Goal: Task Accomplishment & Management: Manage account settings

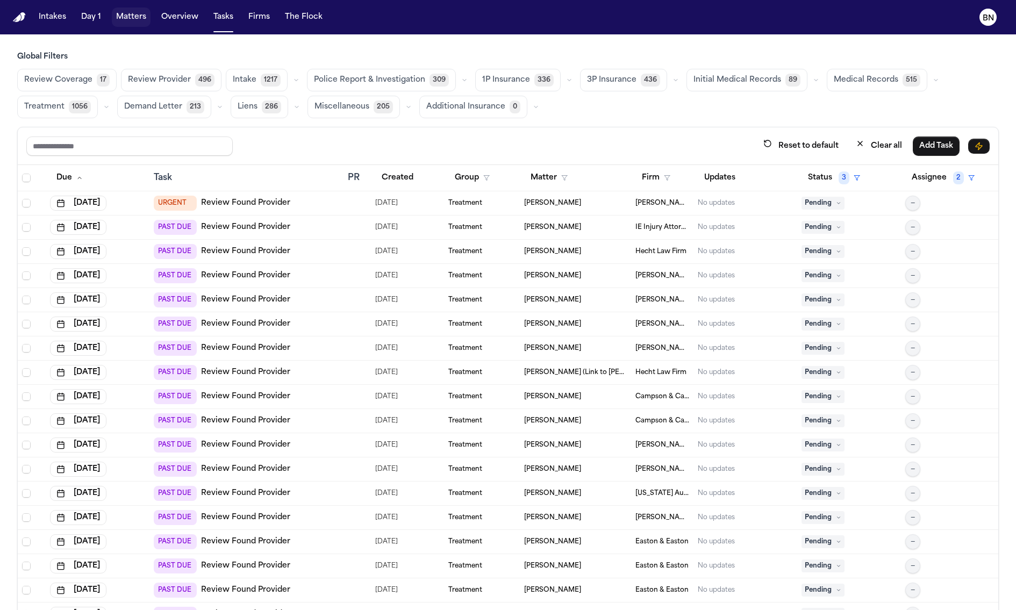
click at [127, 19] on button "Matters" at bounding box center [131, 17] width 39 height 19
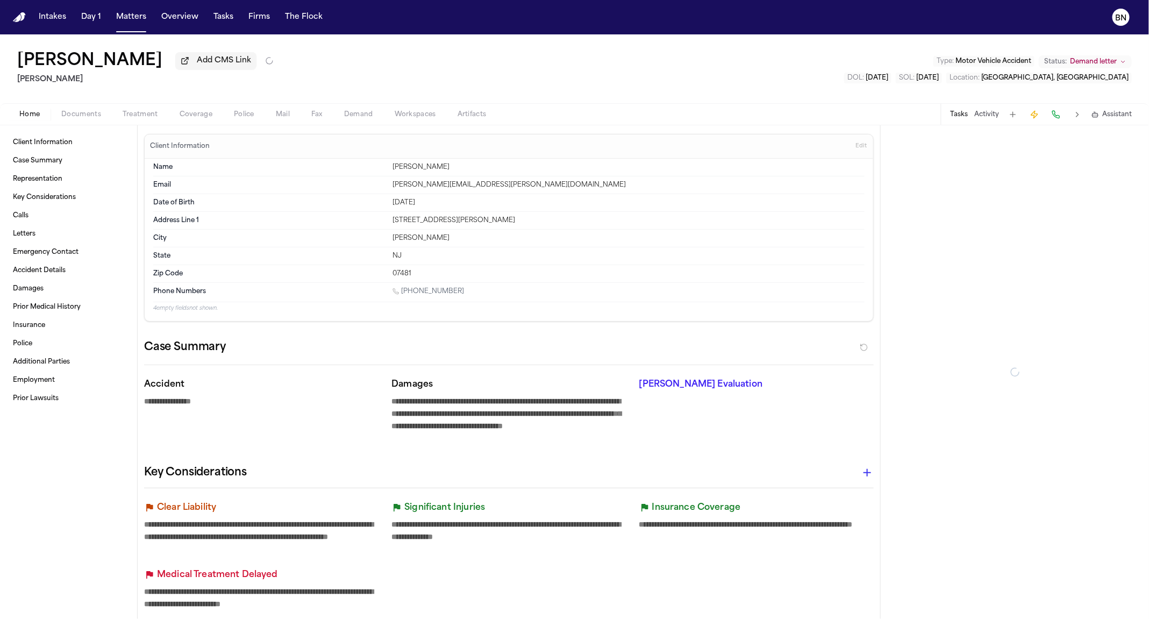
type textarea "*"
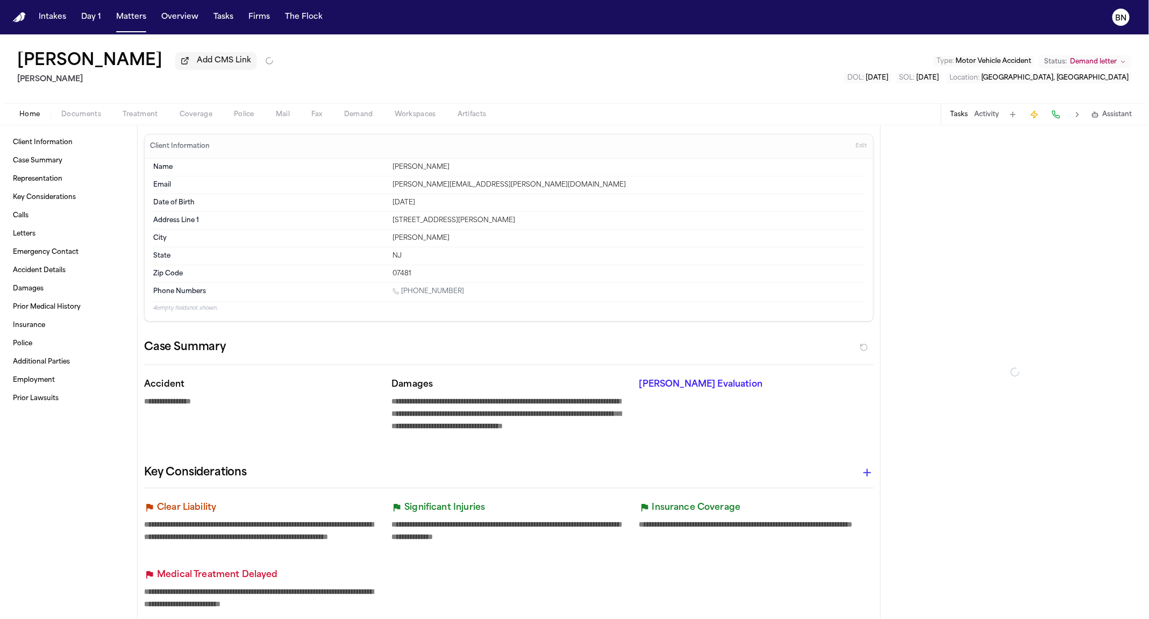
type textarea "*"
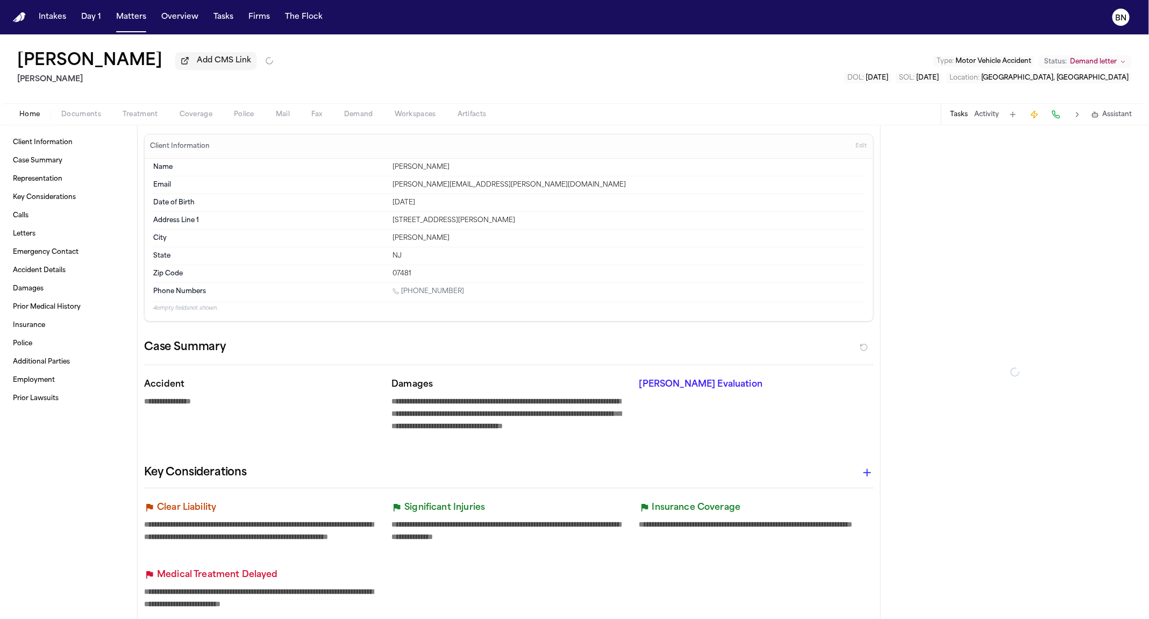
type textarea "*"
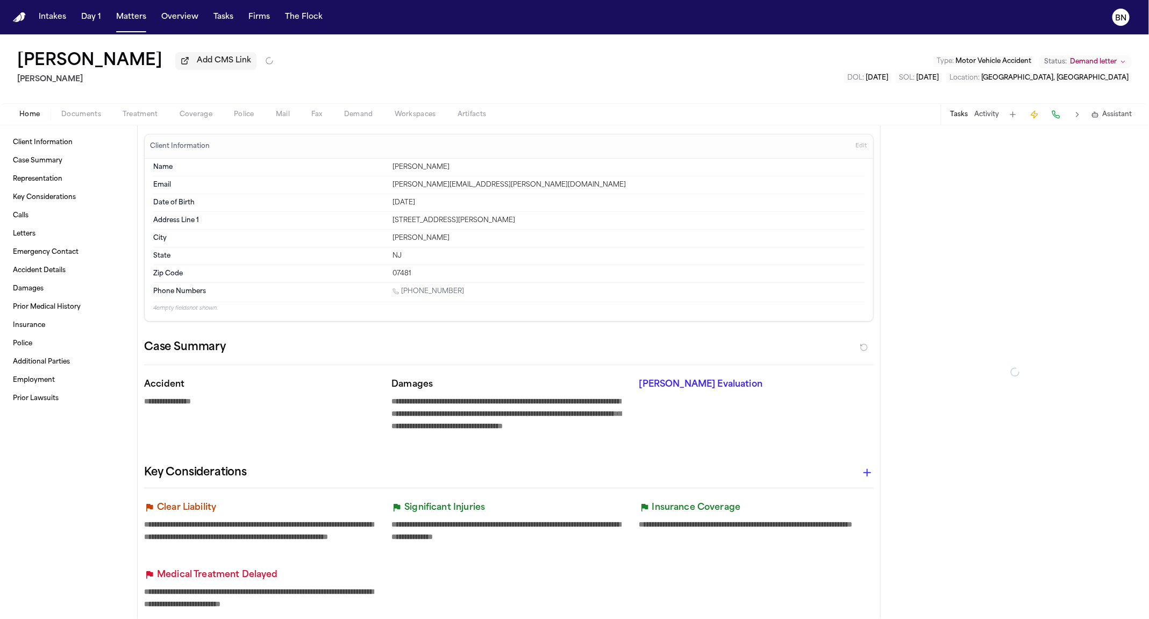
type textarea "*"
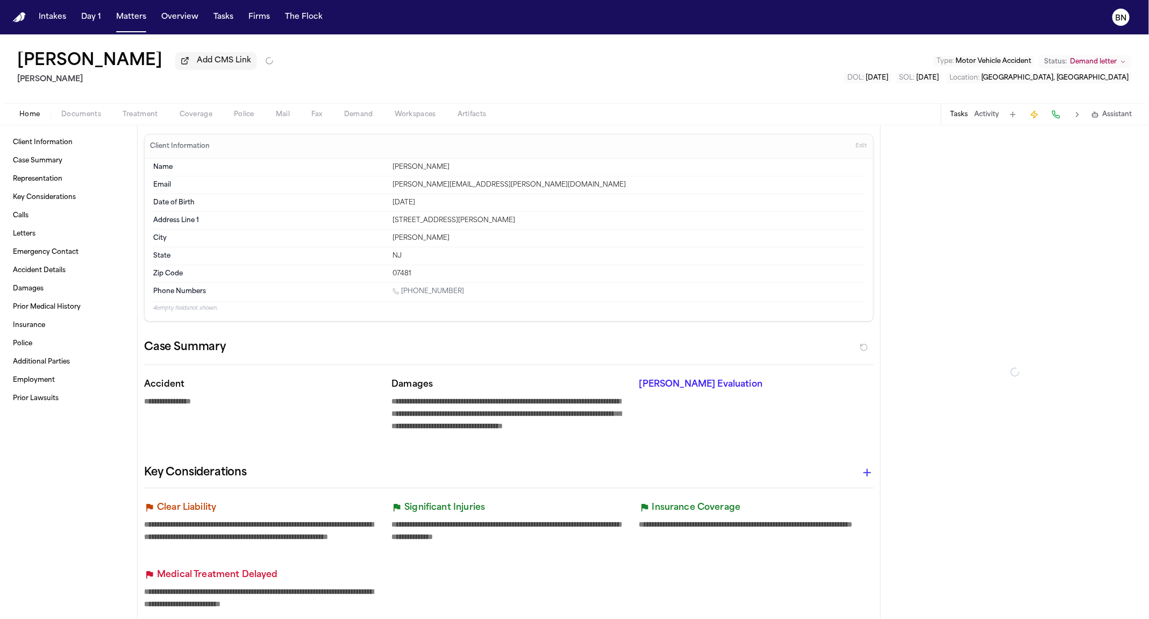
type textarea "*"
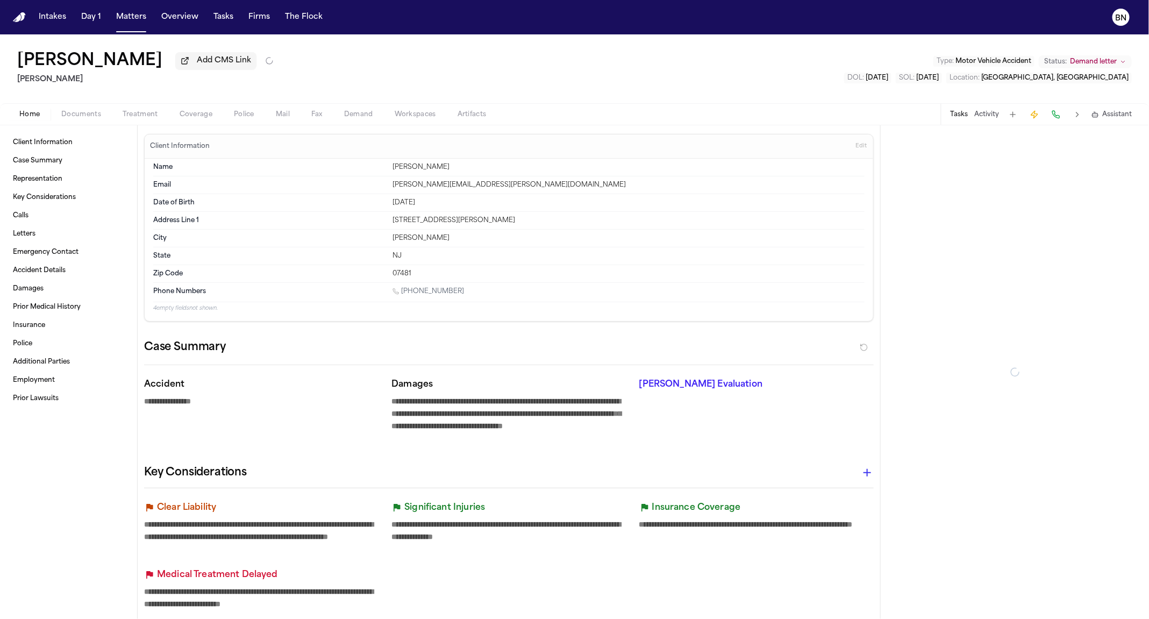
type textarea "*"
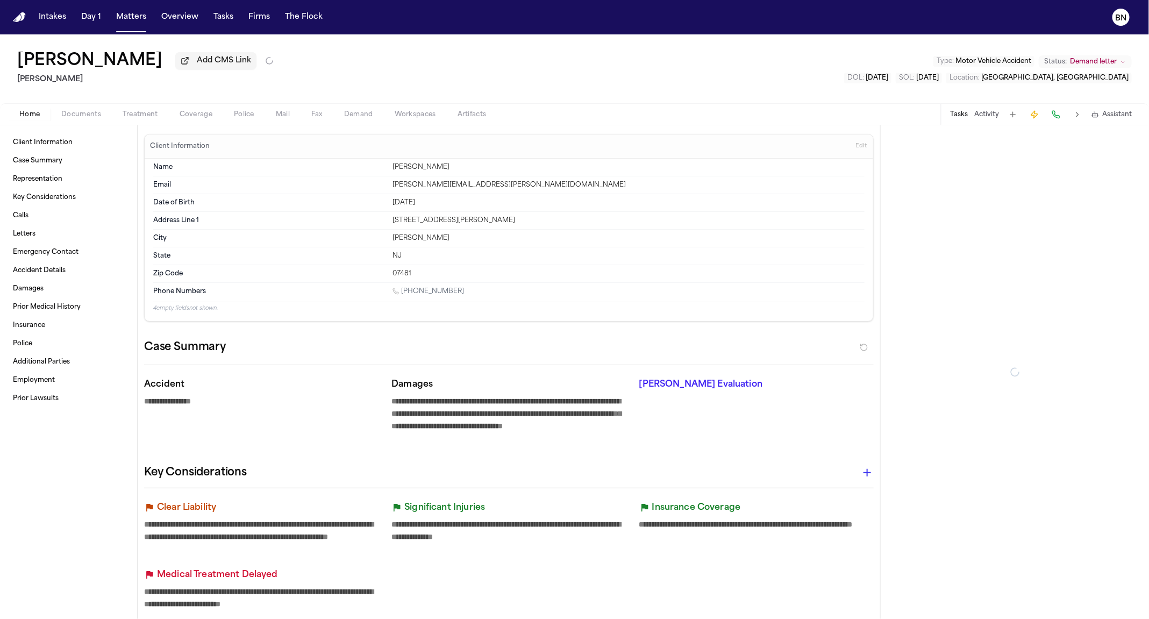
type textarea "*"
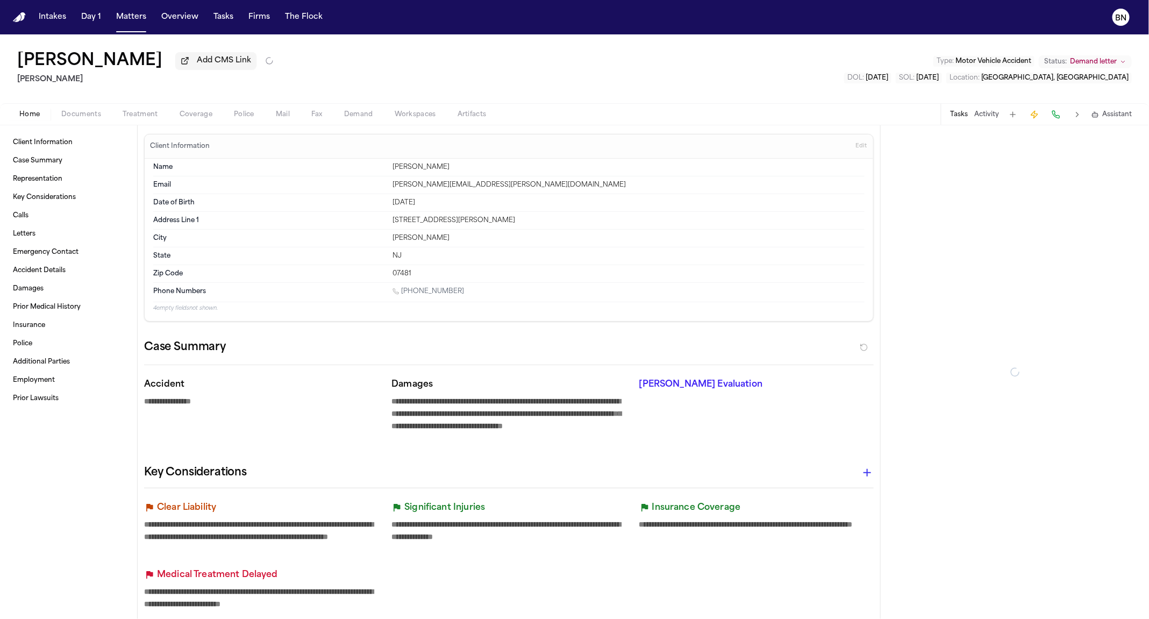
type textarea "*"
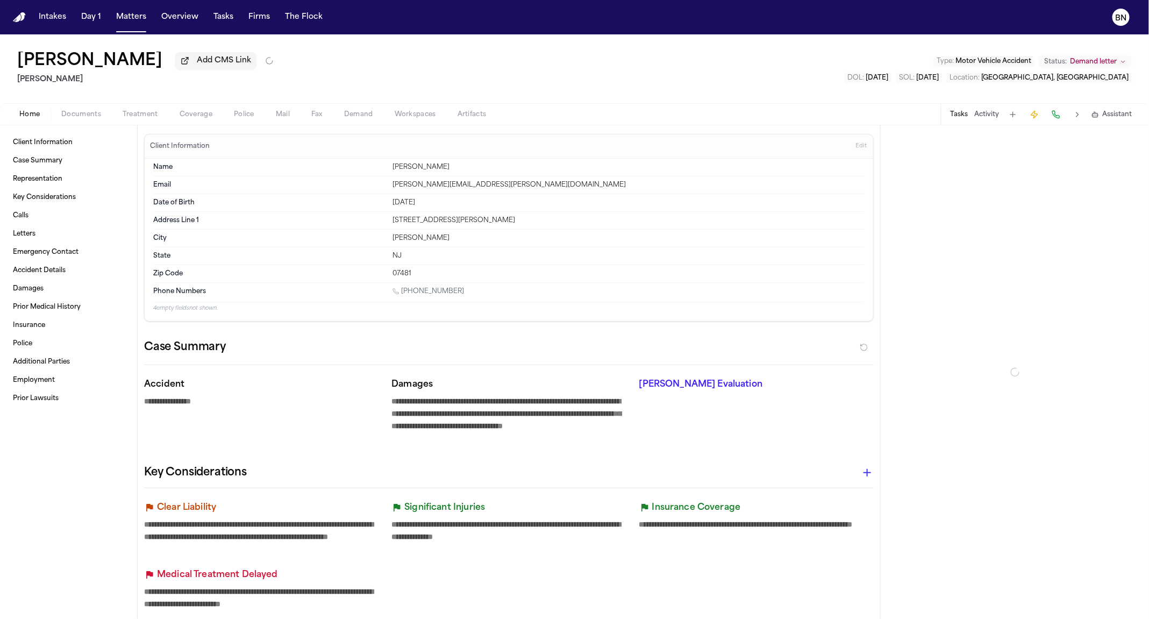
type textarea "*"
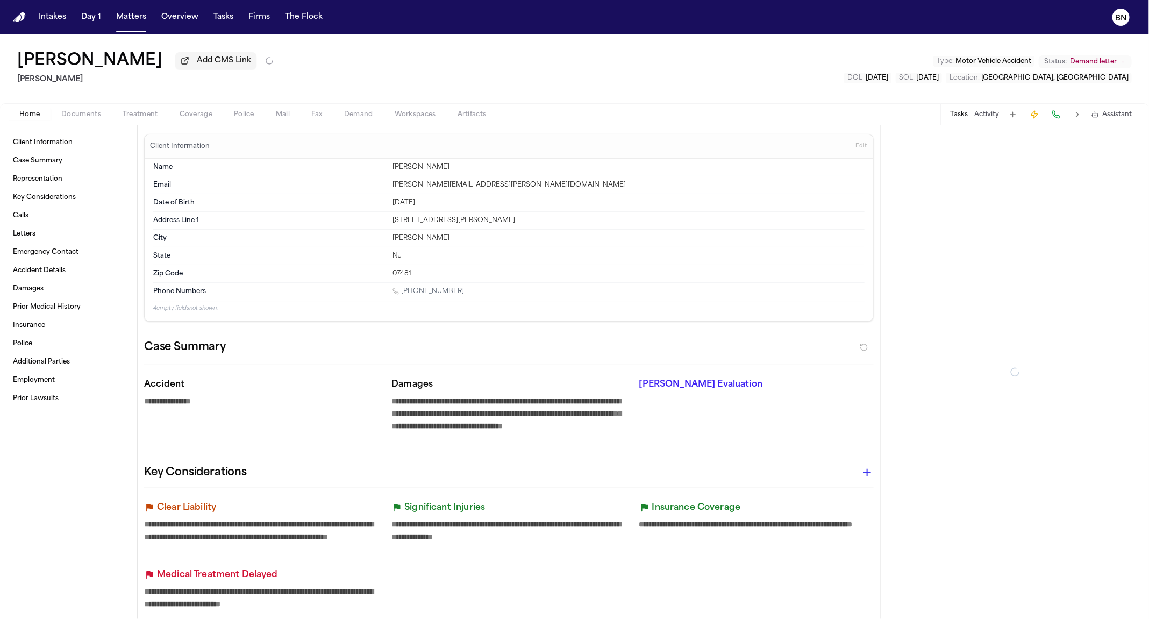
type textarea "*"
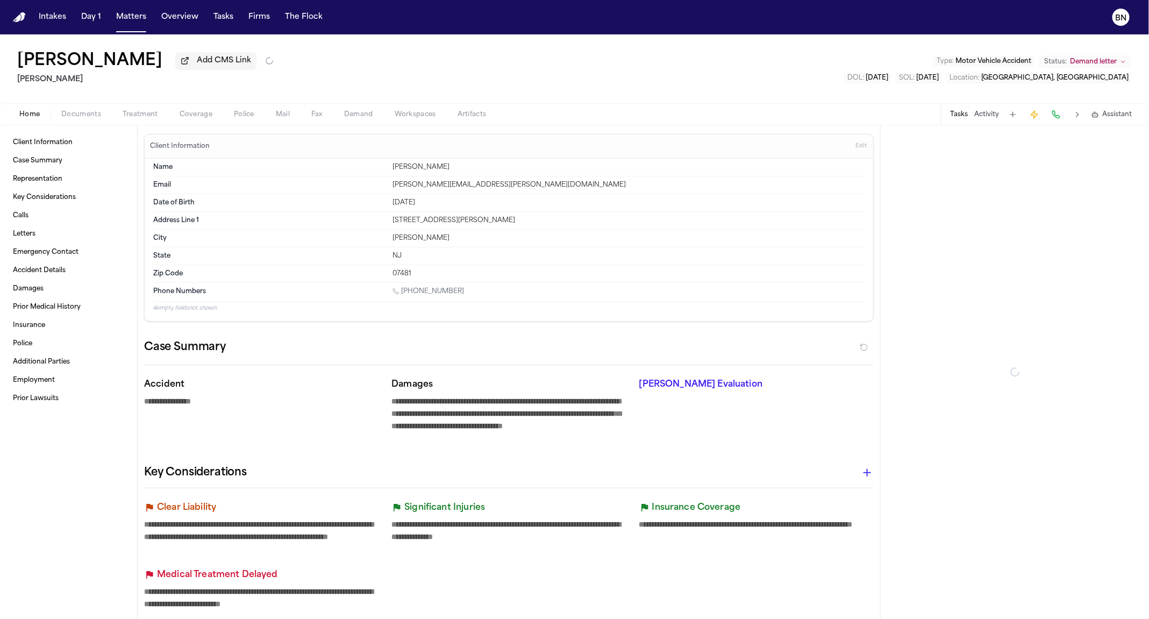
type textarea "*"
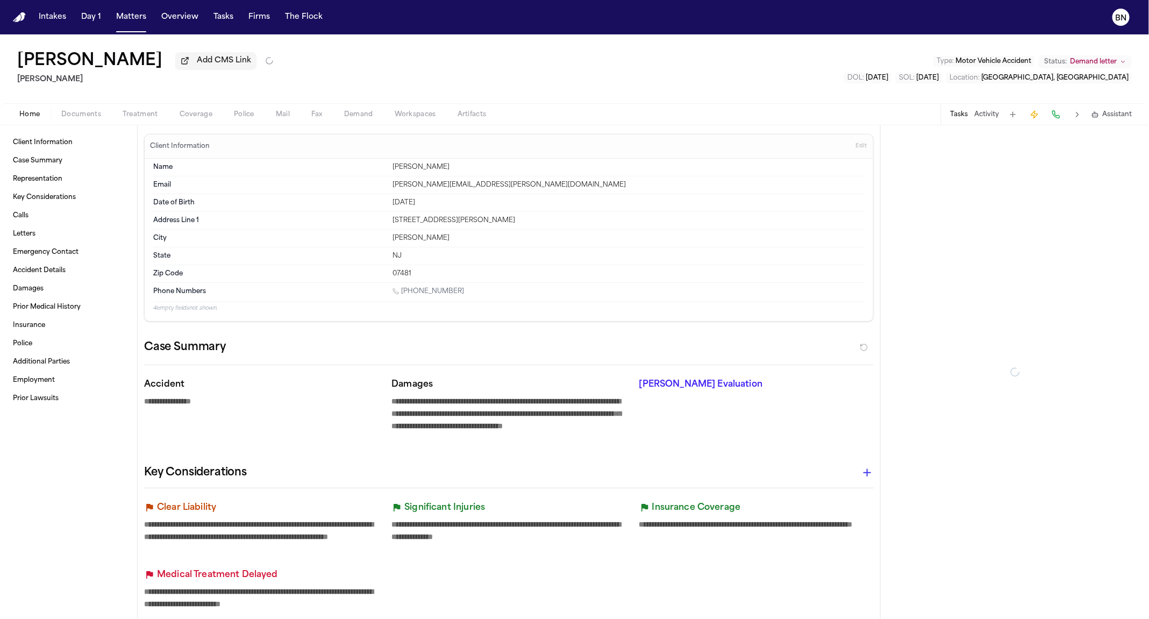
type textarea "*"
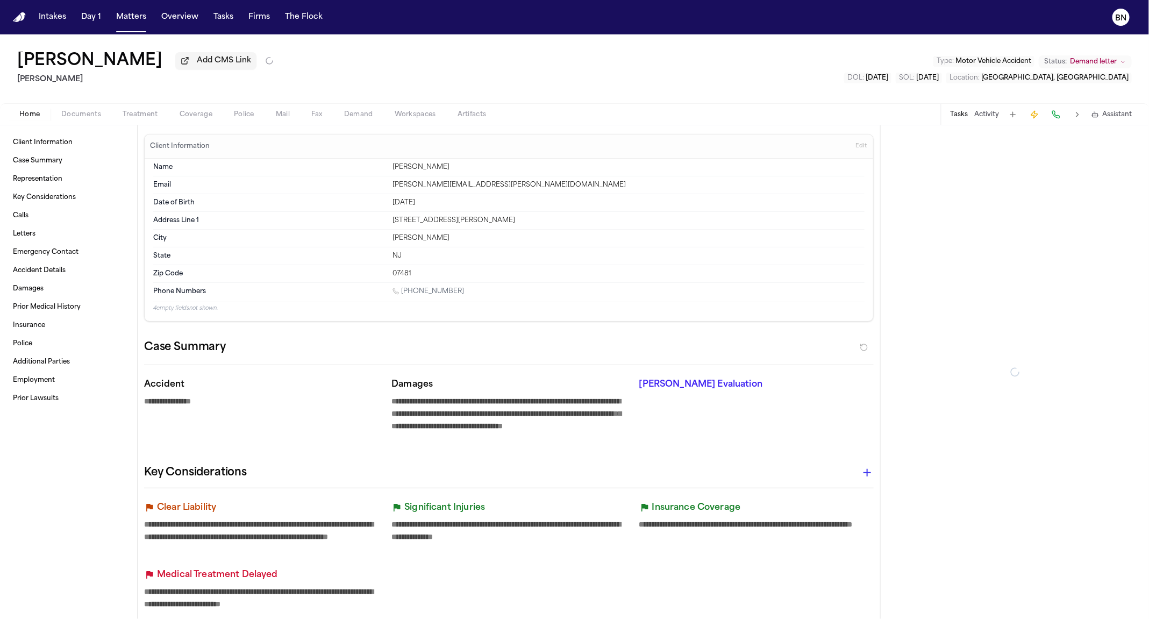
type textarea "*"
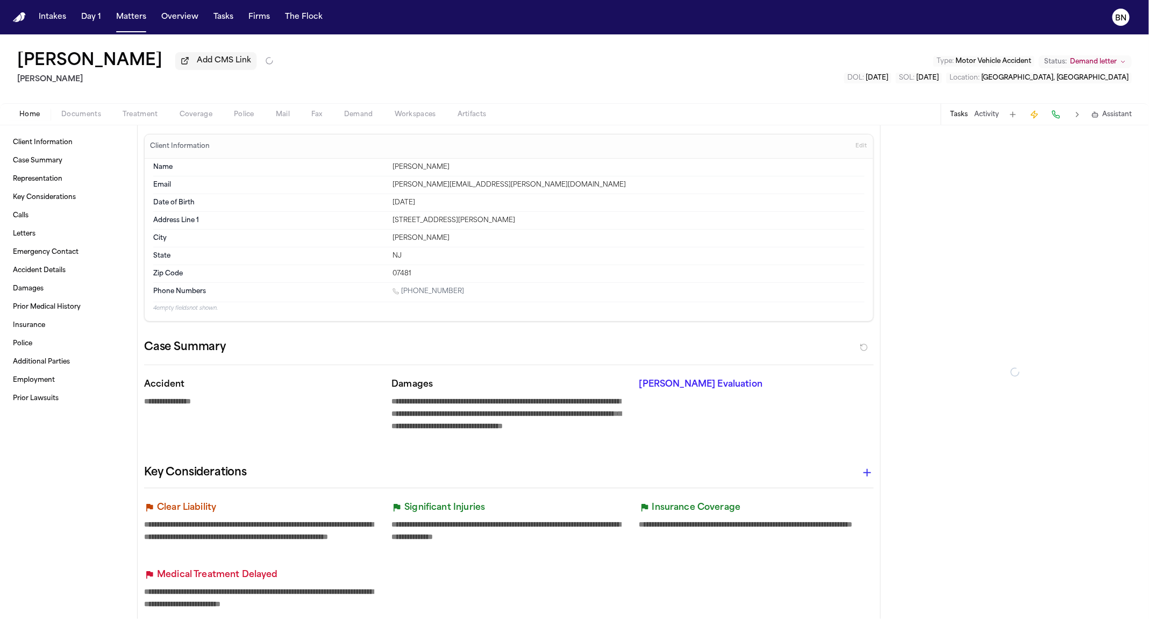
type textarea "*"
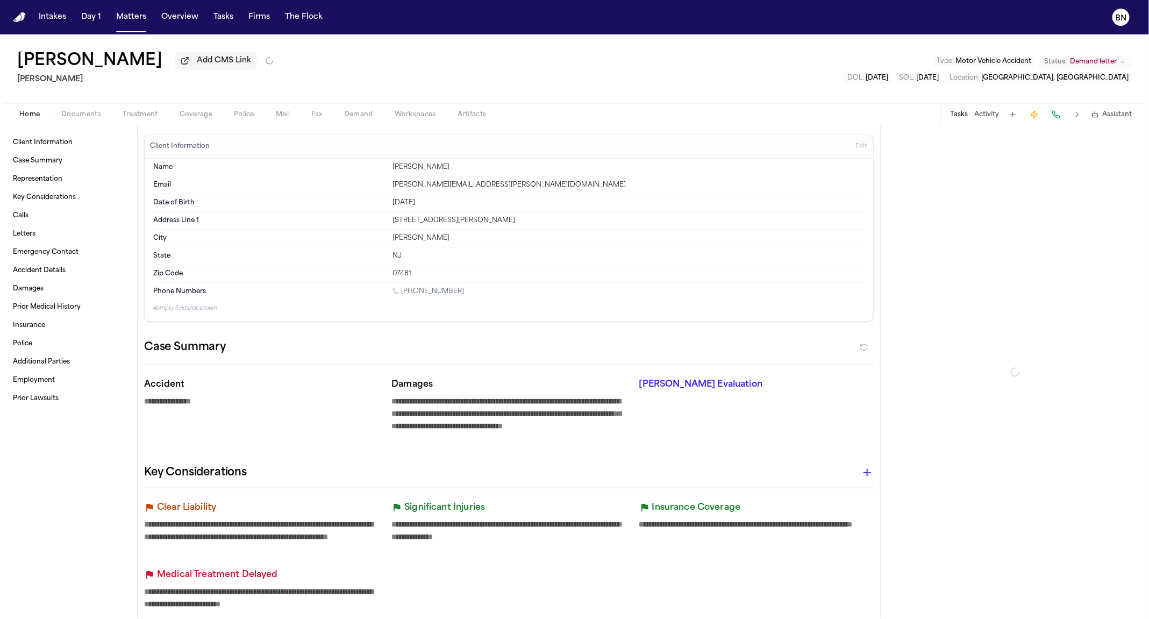
type textarea "*"
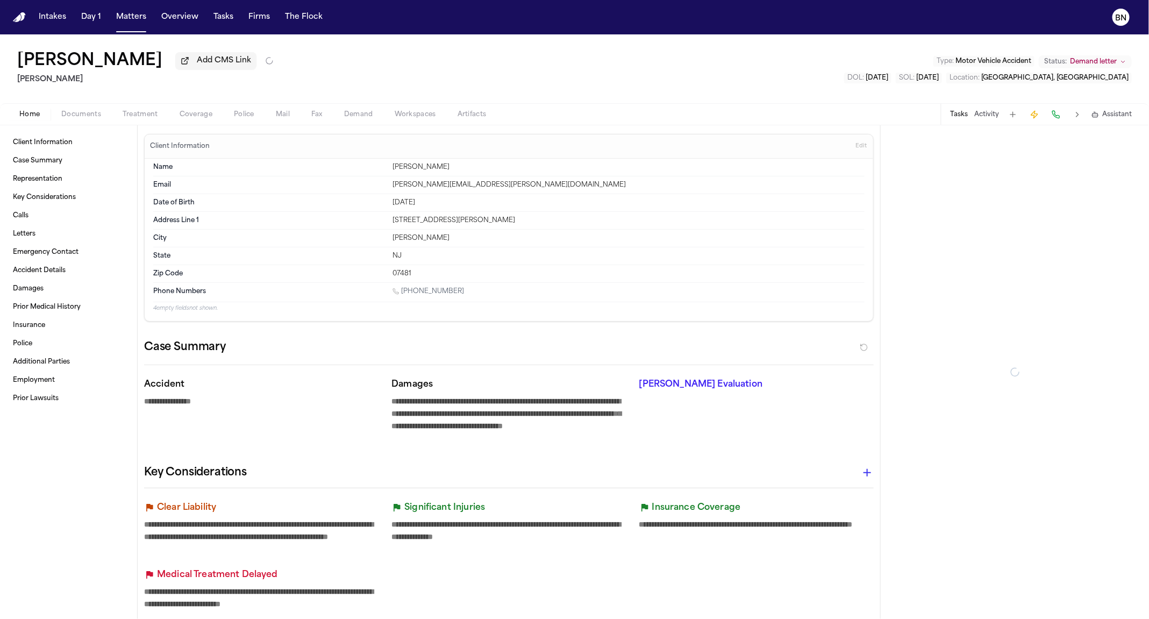
type textarea "*"
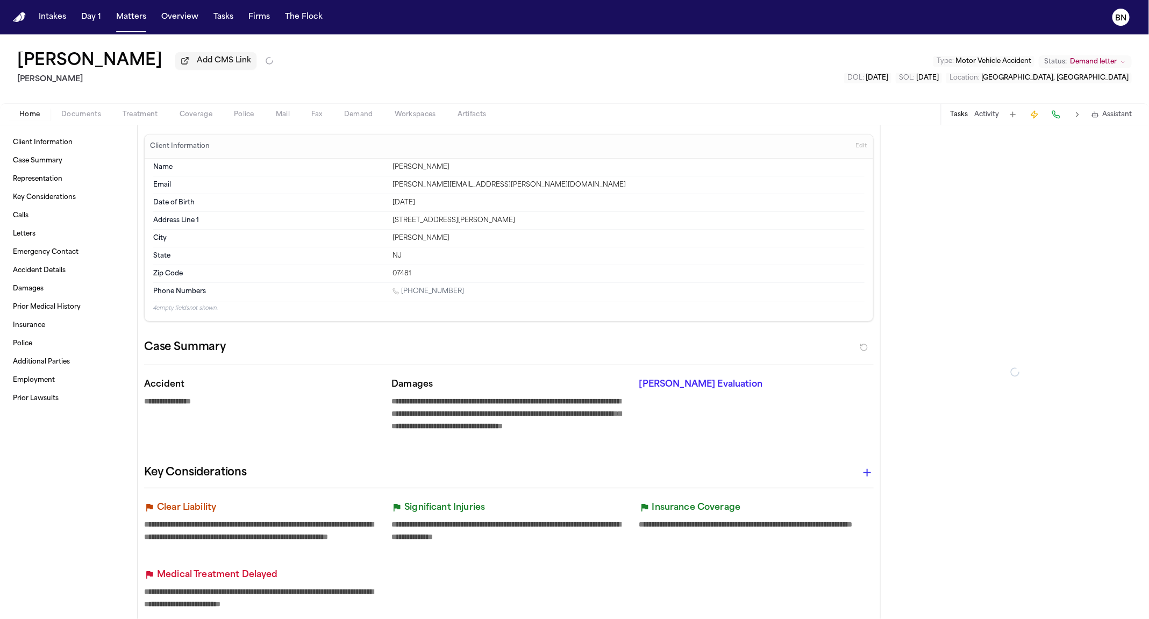
type textarea "*"
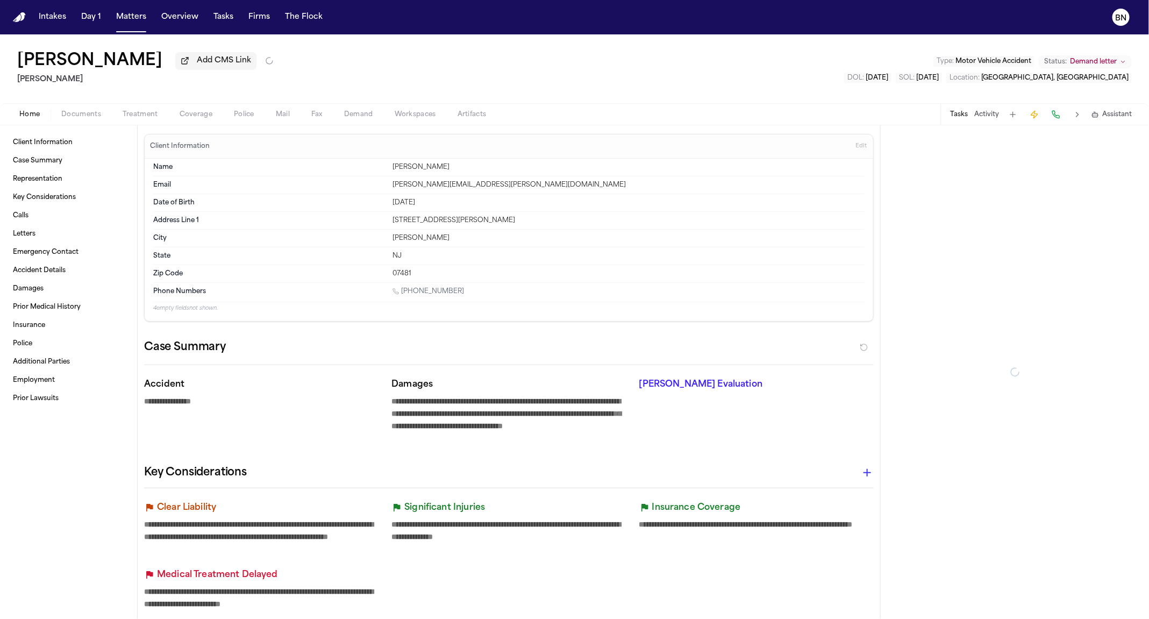
type textarea "*"
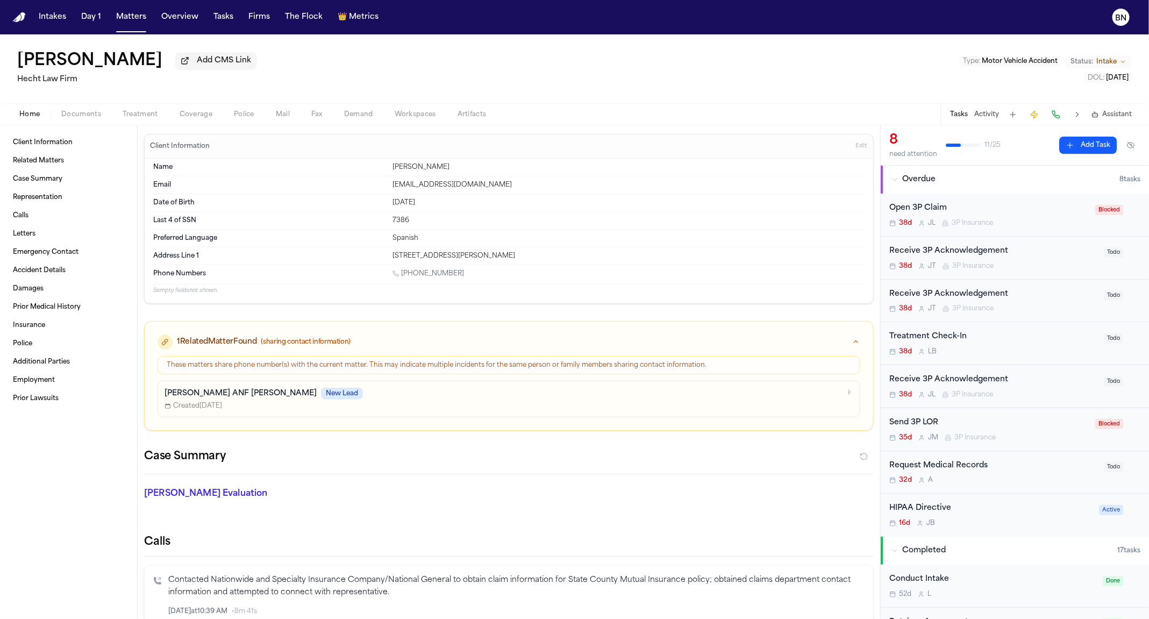
click at [97, 60] on h1 "[PERSON_NAME]" at bounding box center [89, 61] width 145 height 19
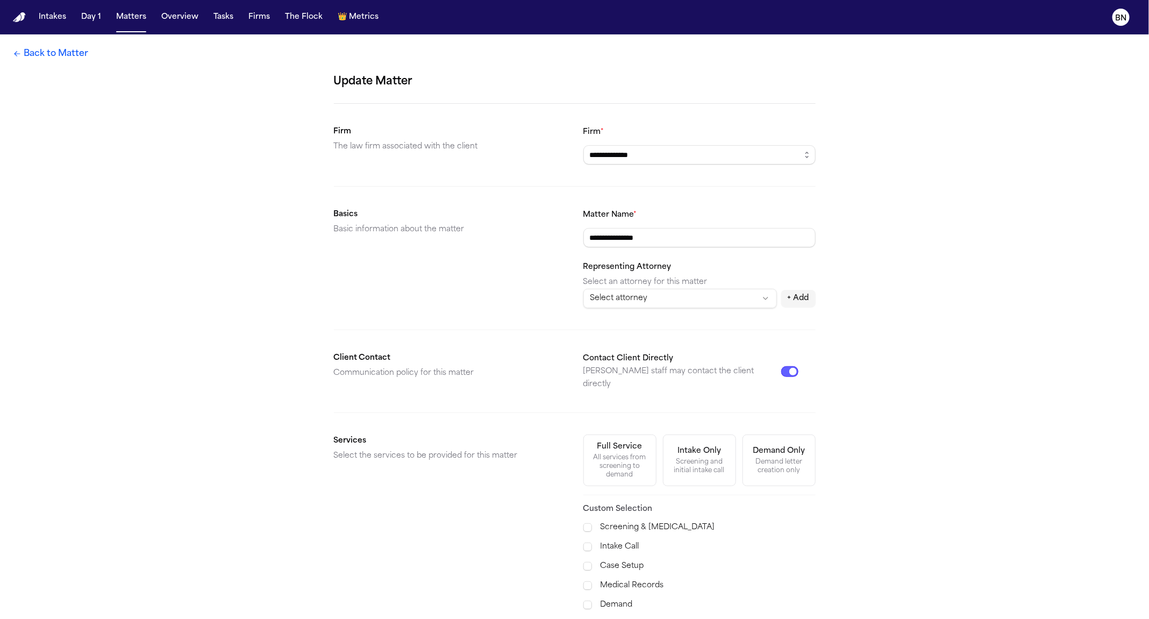
click at [87, 58] on div "**********" at bounding box center [574, 430] width 1149 height 793
click at [82, 58] on link "Back to Matter" at bounding box center [50, 53] width 75 height 13
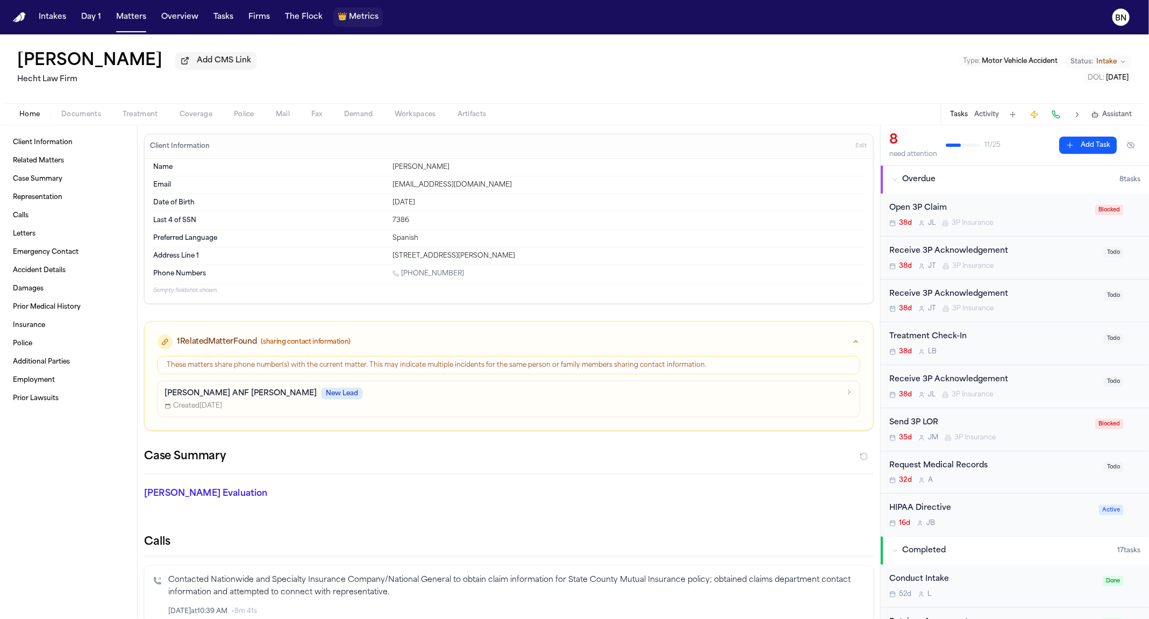
click at [349, 17] on span "Metrics" at bounding box center [364, 17] width 30 height 11
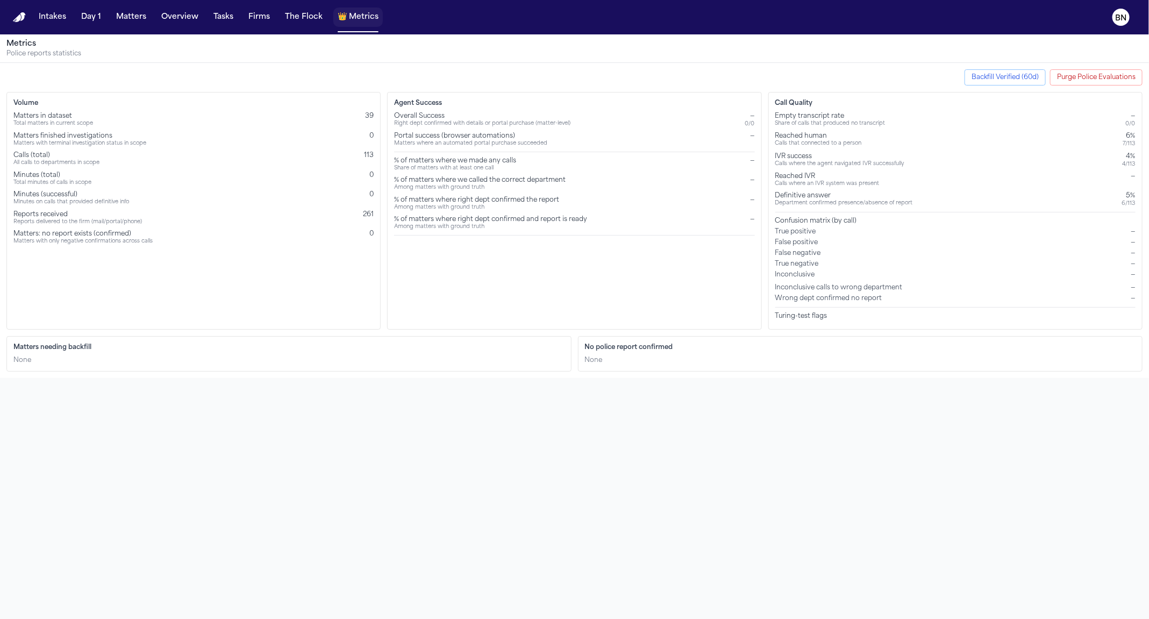
click at [349, 21] on span "Metrics" at bounding box center [364, 17] width 30 height 11
click at [285, 21] on button "The Flock" at bounding box center [304, 17] width 46 height 19
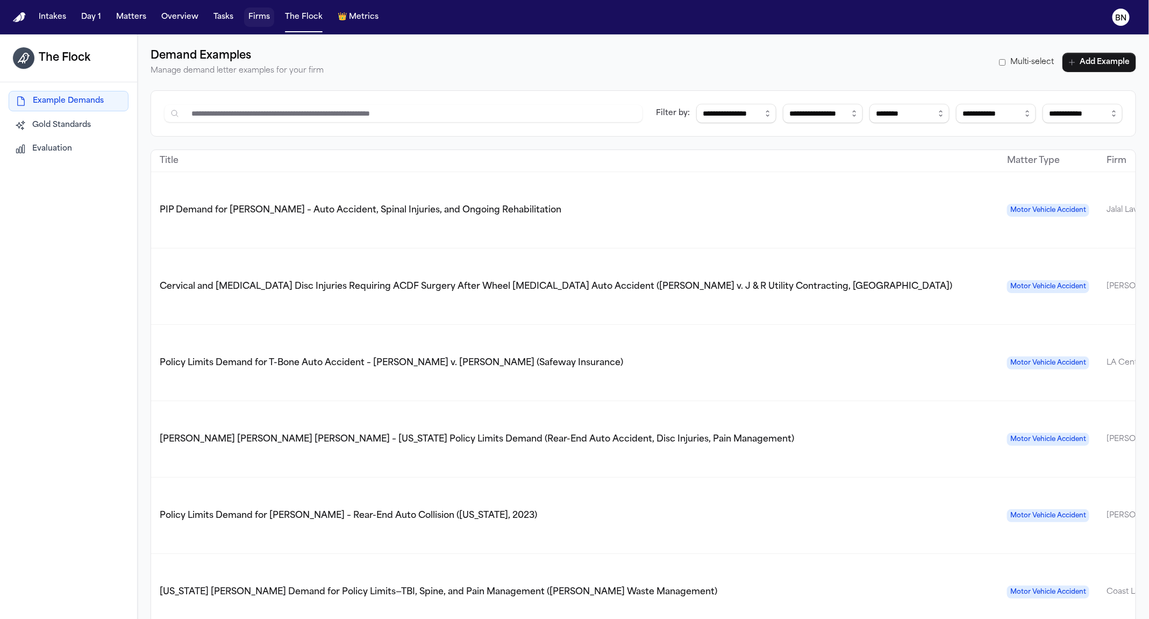
click at [262, 20] on button "Firms" at bounding box center [259, 17] width 30 height 19
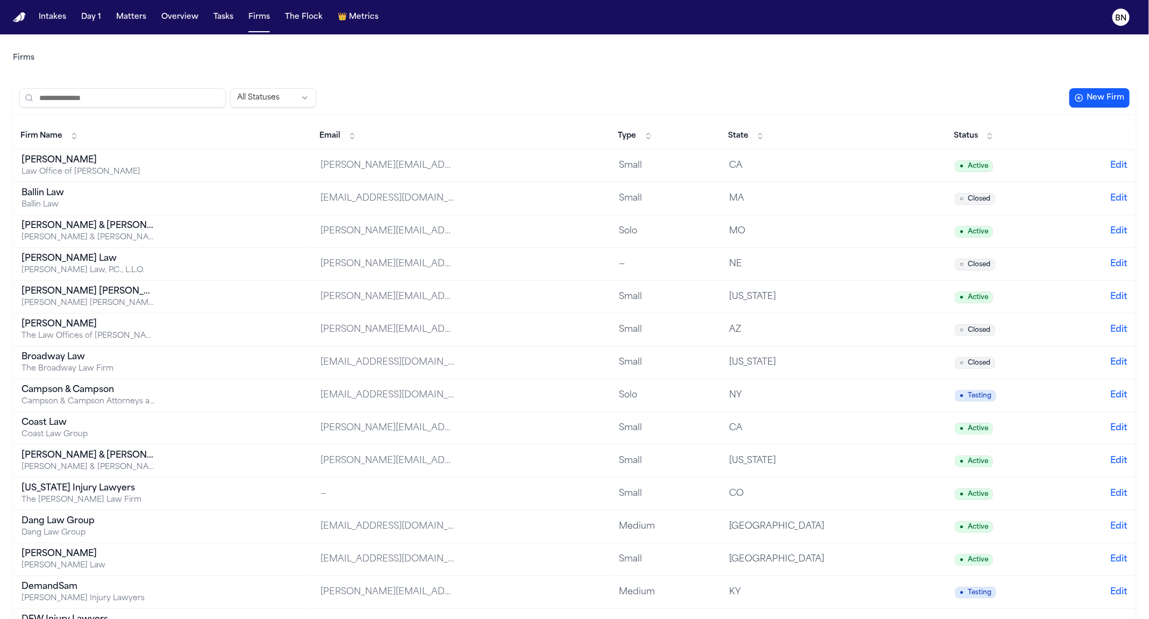
click at [187, 89] on input "search" at bounding box center [122, 97] width 206 height 19
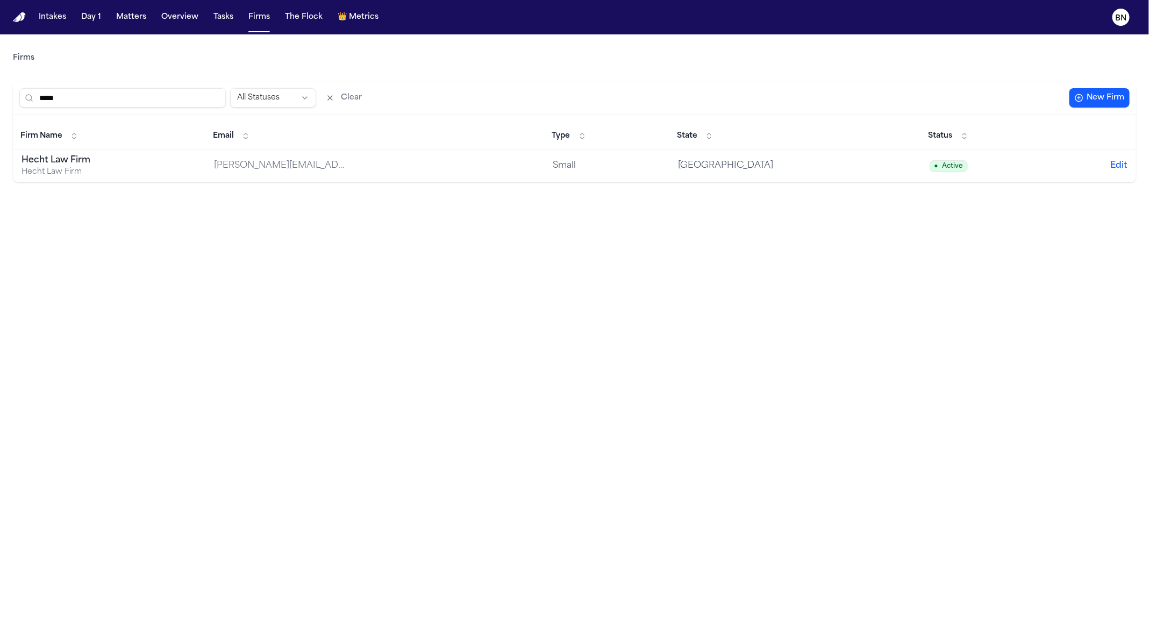
type input "*****"
click at [205, 173] on td "Hecht Law Firm Hecht Law Firm" at bounding box center [109, 165] width 192 height 33
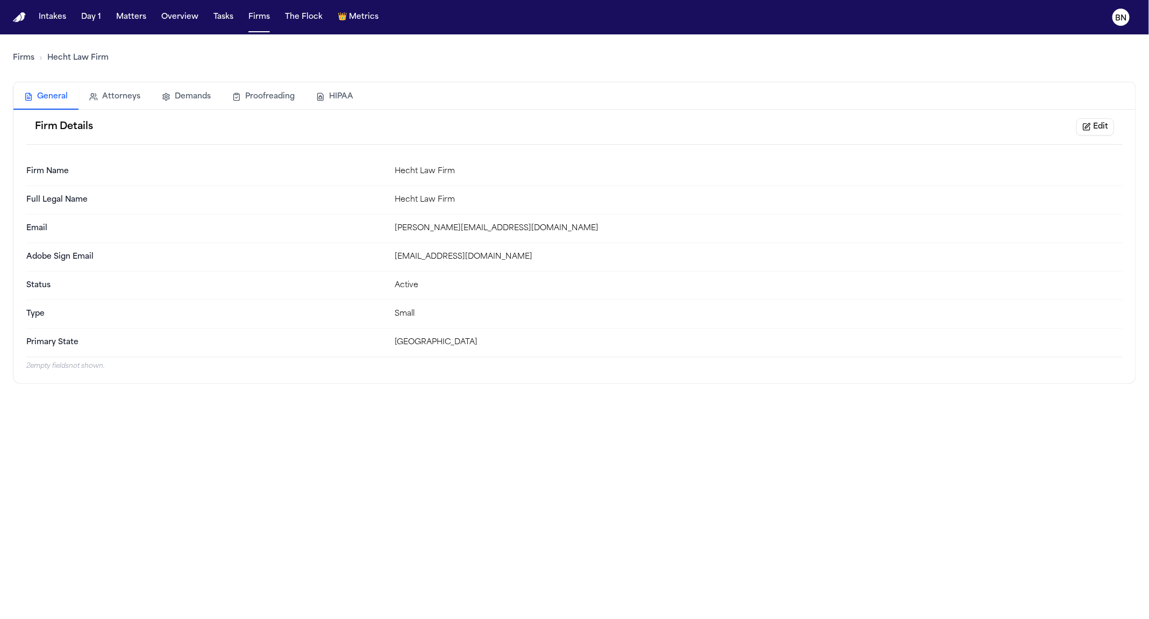
click at [1102, 132] on button "Edit" at bounding box center [1095, 126] width 38 height 17
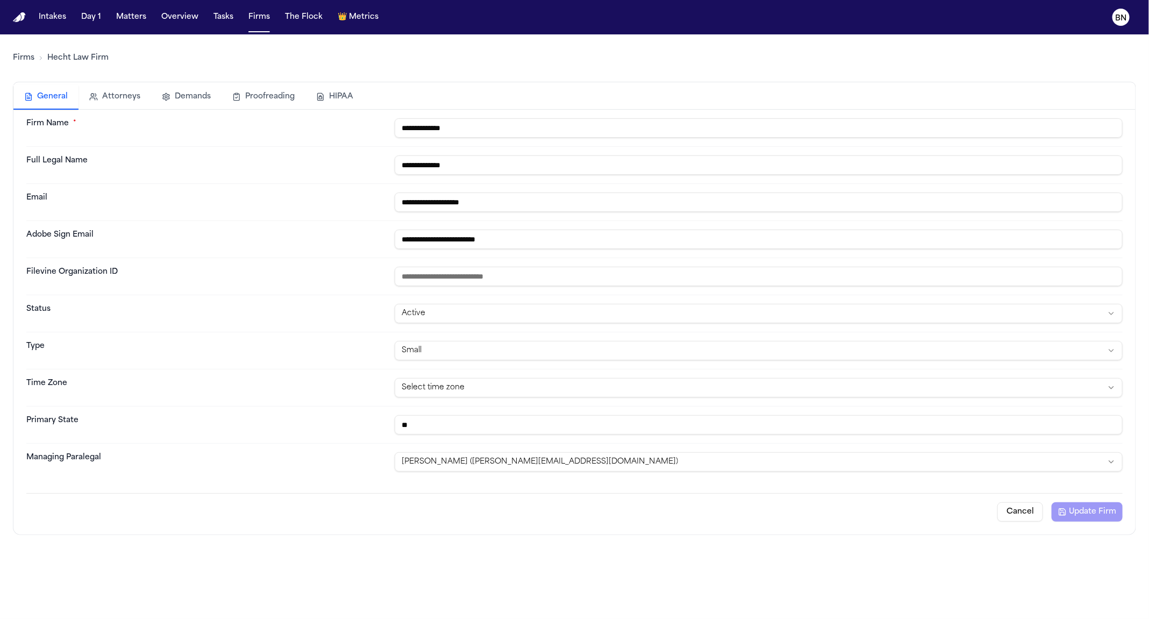
click at [1032, 505] on button "Cancel" at bounding box center [1020, 511] width 46 height 19
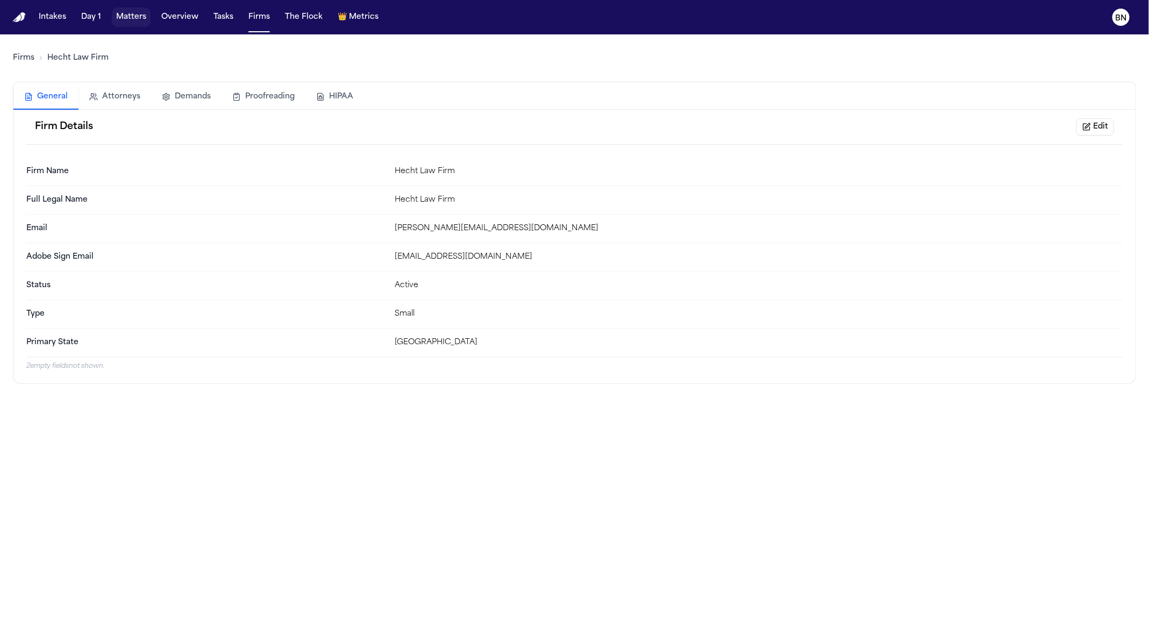
click at [134, 18] on button "Matters" at bounding box center [131, 17] width 39 height 19
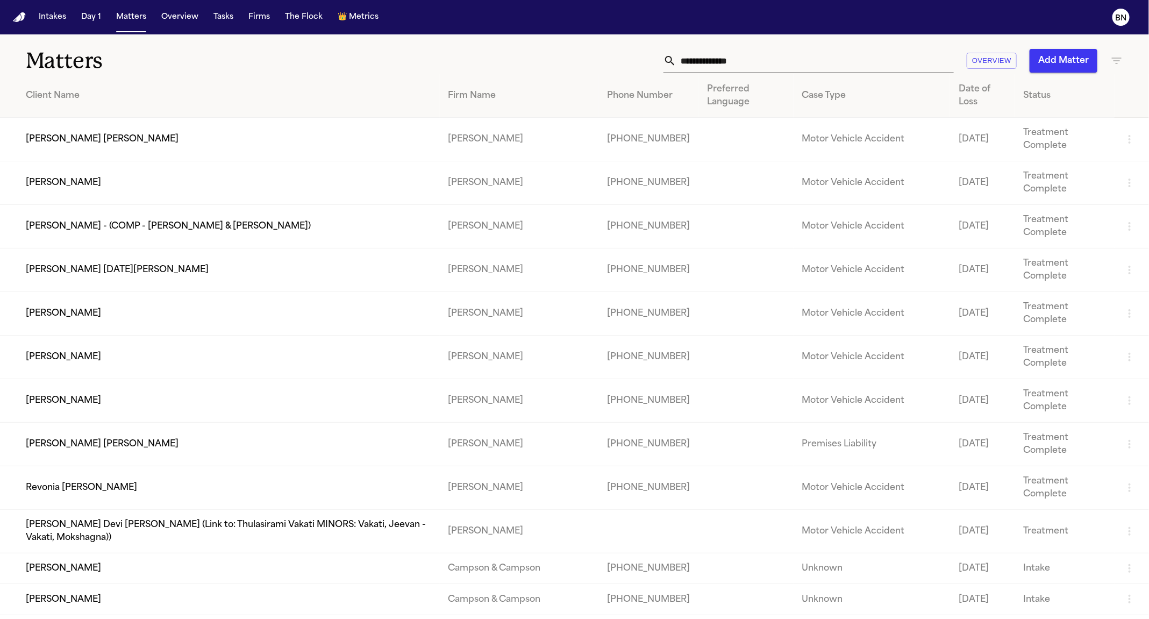
click at [101, 16] on button "Day 1" at bounding box center [91, 17] width 28 height 19
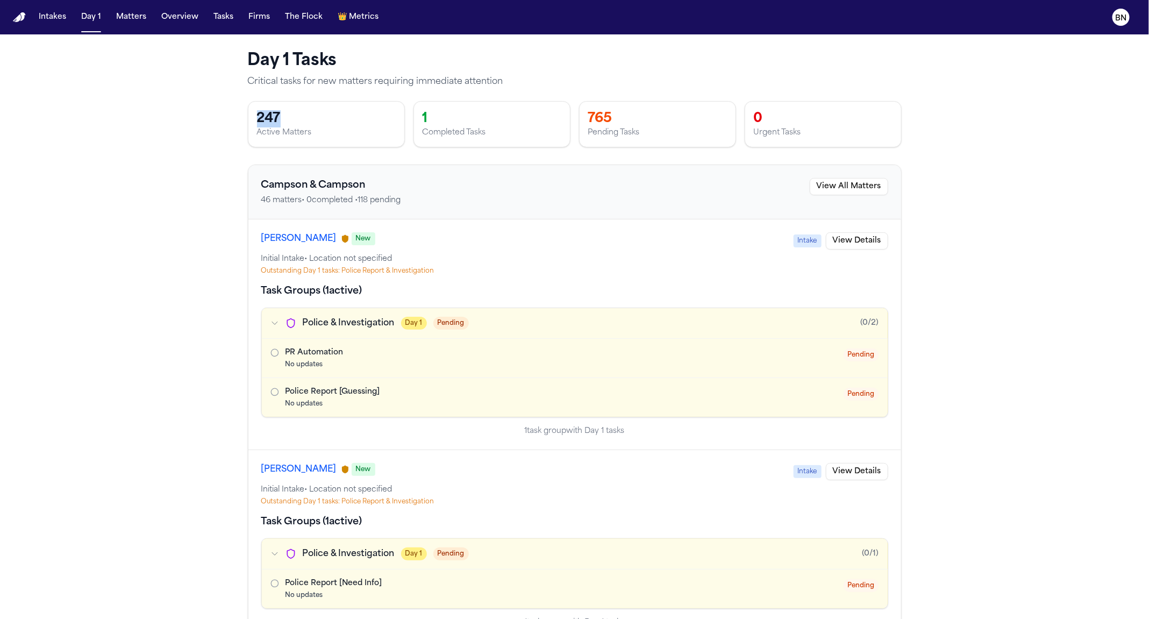
click at [222, 97] on main "Day 1 Tasks Critical tasks for new matters requiring immediate attention 247 Ac…" at bounding box center [574, 326] width 1149 height 584
drag, startPoint x: 245, startPoint y: 173, endPoint x: 250, endPoint y: 178, distance: 7.2
click at [280, 201] on p "46 matters • 0 completed • 118 pending" at bounding box center [331, 200] width 140 height 11
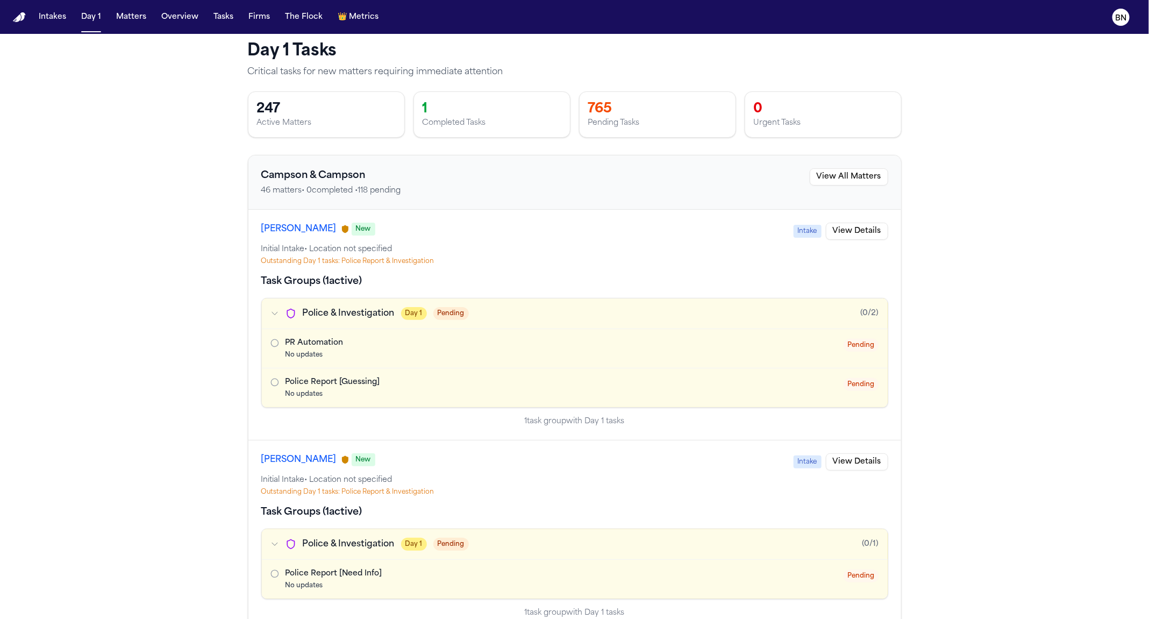
scroll to position [24, 0]
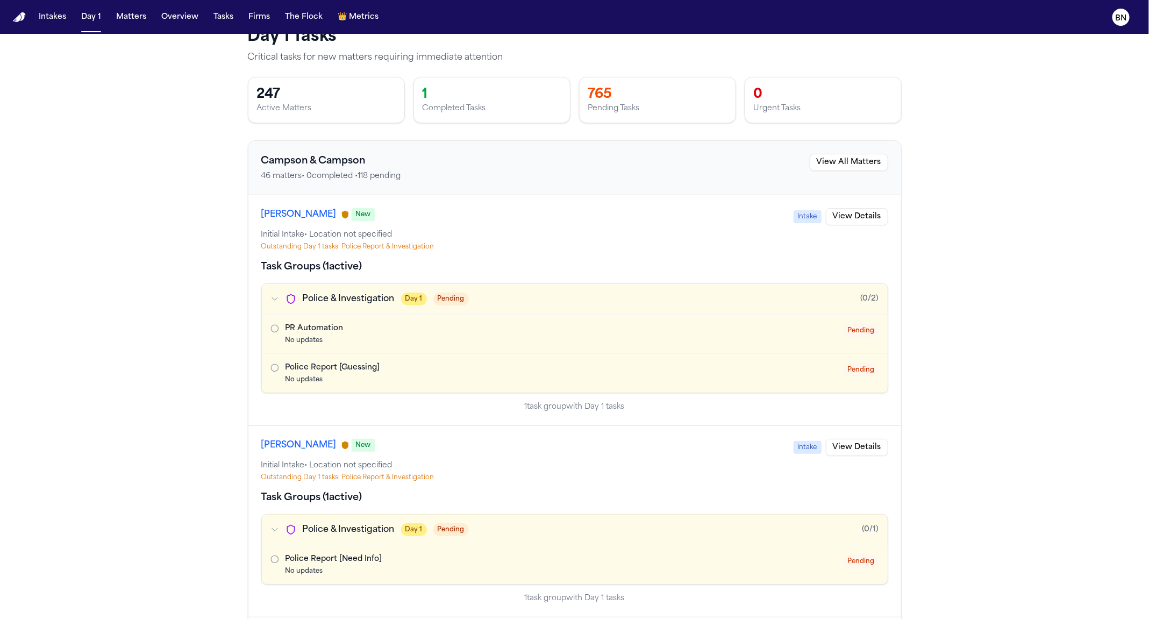
click at [284, 223] on div "Savanna David New Intake View Details" at bounding box center [574, 216] width 627 height 17
click at [285, 217] on button "Savanna David" at bounding box center [298, 214] width 75 height 13
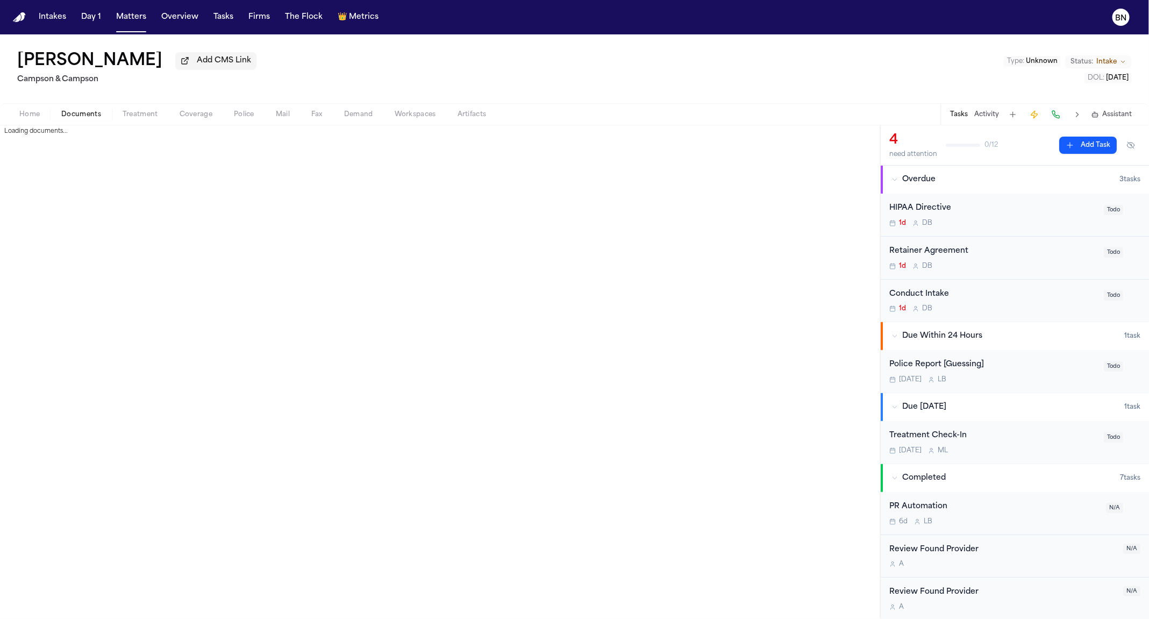
click at [85, 113] on span "Documents" at bounding box center [81, 114] width 40 height 9
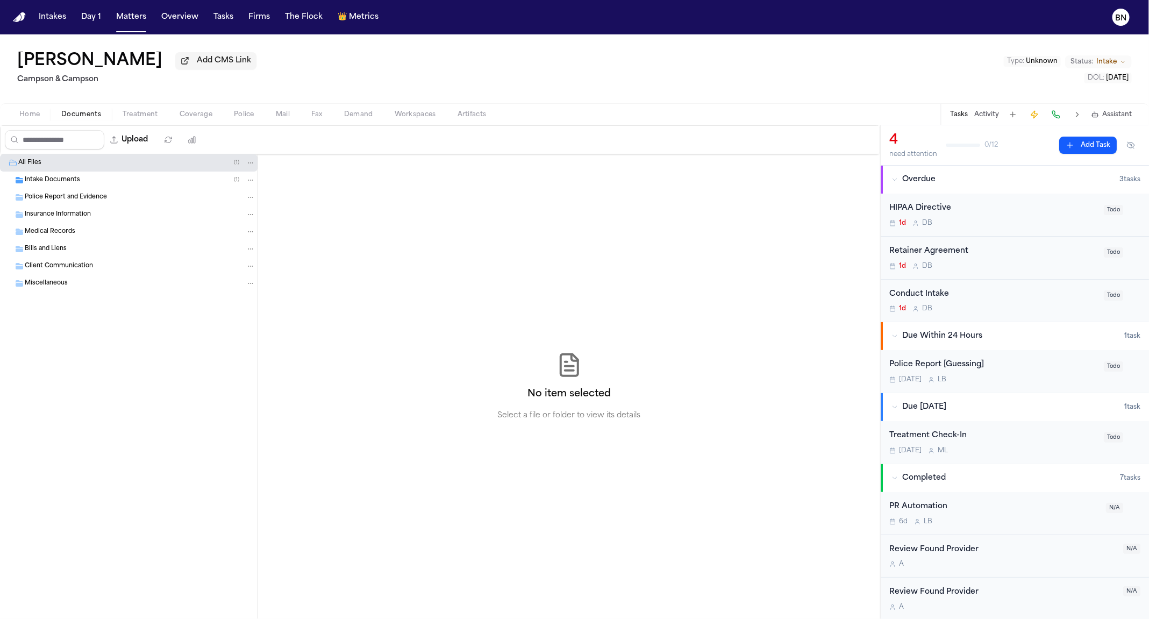
click at [150, 181] on div "Intake Documents ( 1 )" at bounding box center [140, 180] width 231 height 10
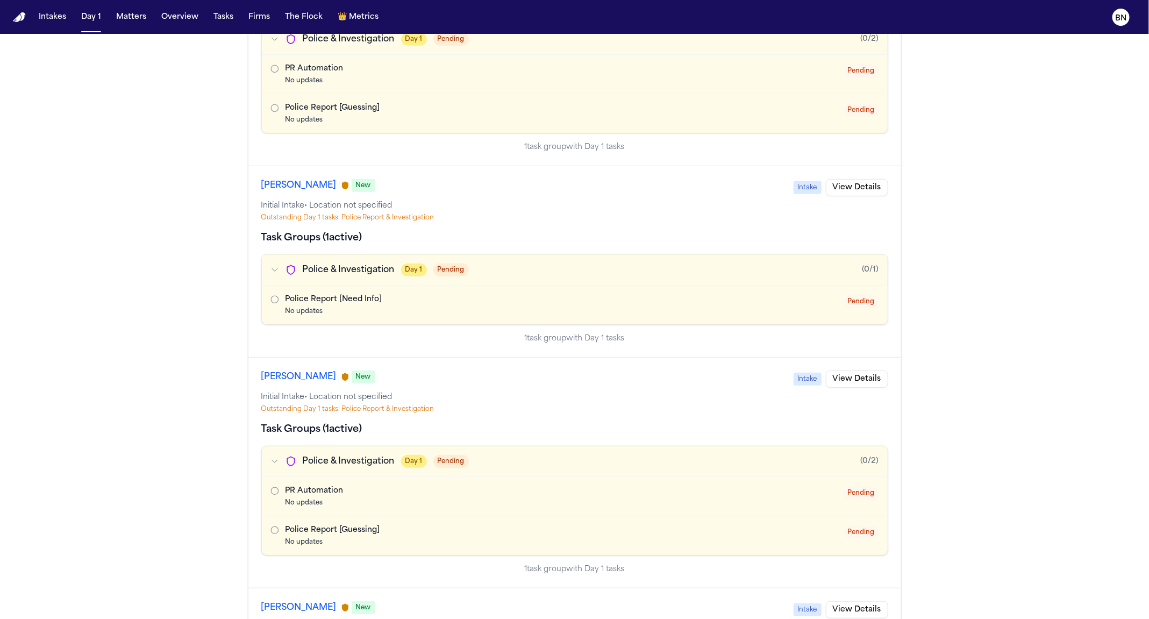
scroll to position [284, 0]
click at [331, 339] on p "1 task group with Day 1 tasks" at bounding box center [574, 338] width 627 height 11
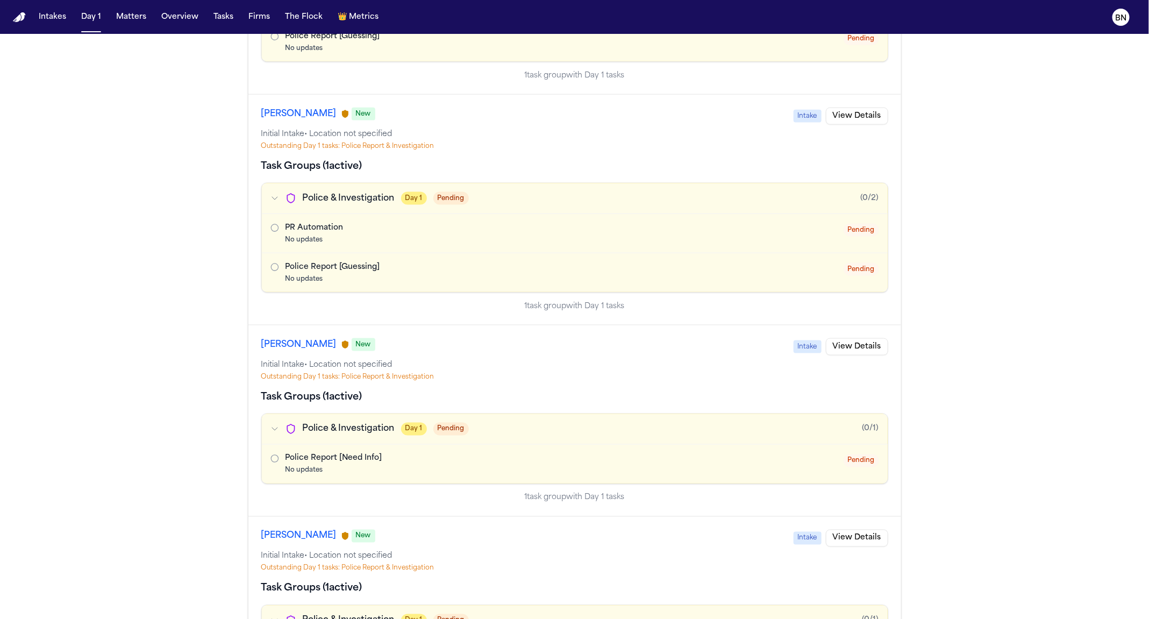
scroll to position [850, 0]
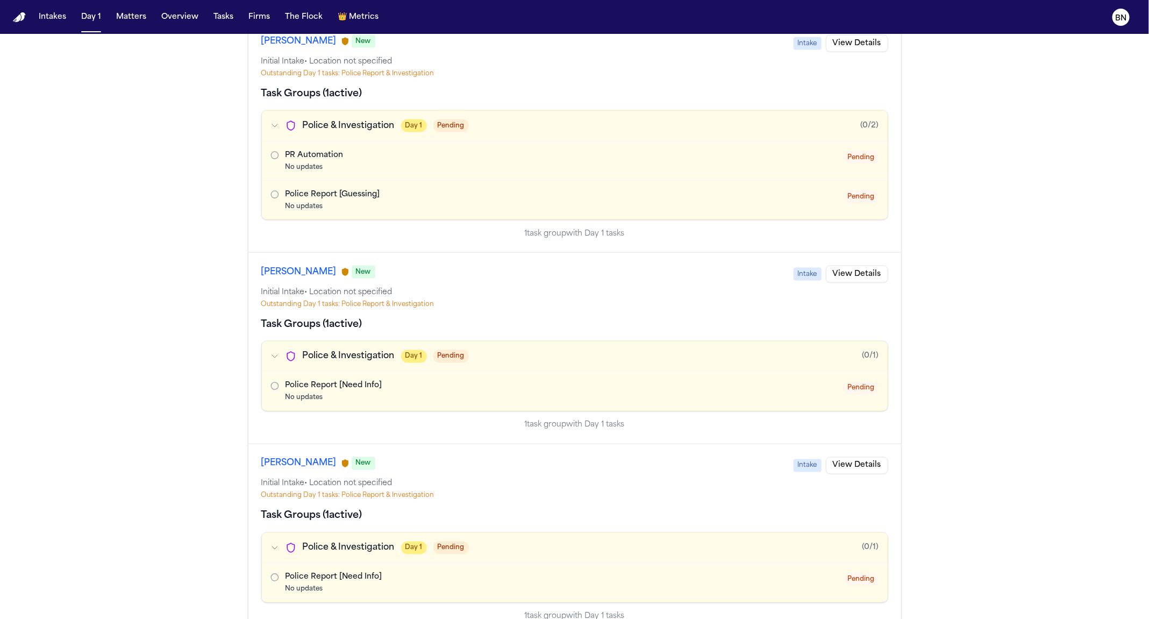
click at [291, 274] on div "Briana Kemp New Intake View Details" at bounding box center [574, 274] width 627 height 17
click at [290, 267] on button "Briana Kemp" at bounding box center [298, 272] width 75 height 13
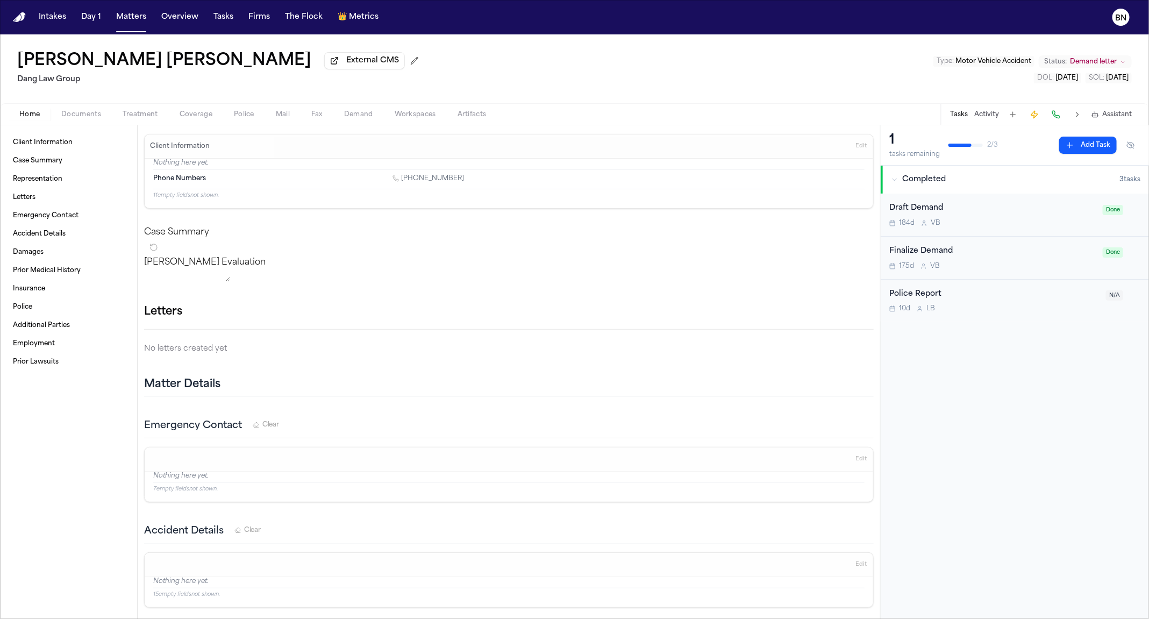
click at [974, 117] on button "Activity" at bounding box center [986, 114] width 25 height 9
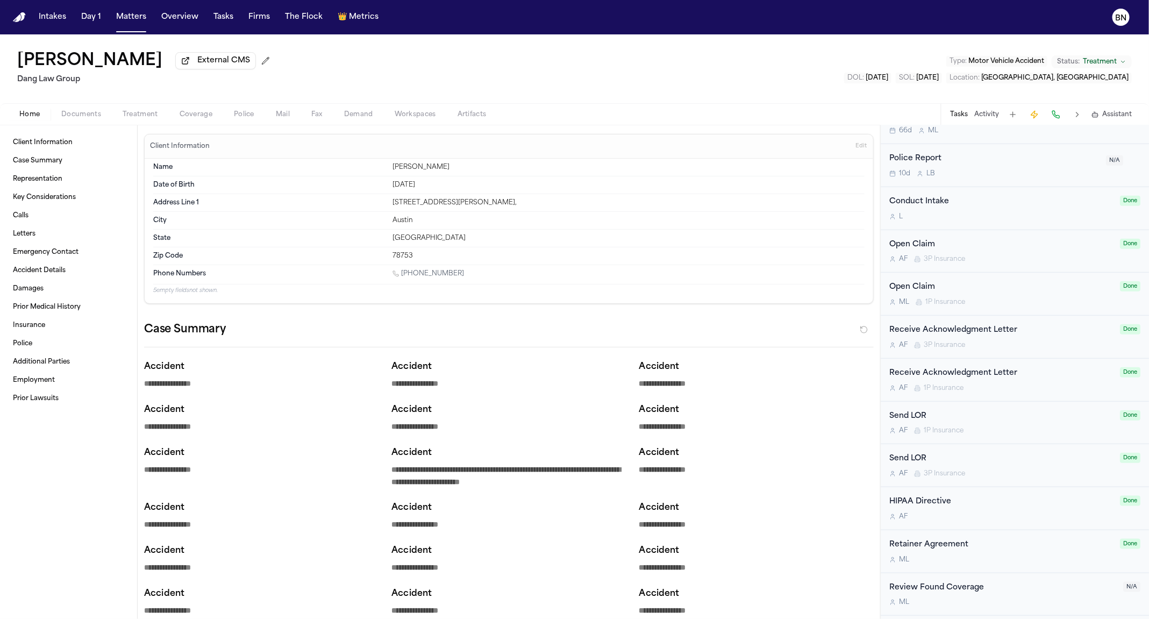
scroll to position [536, 0]
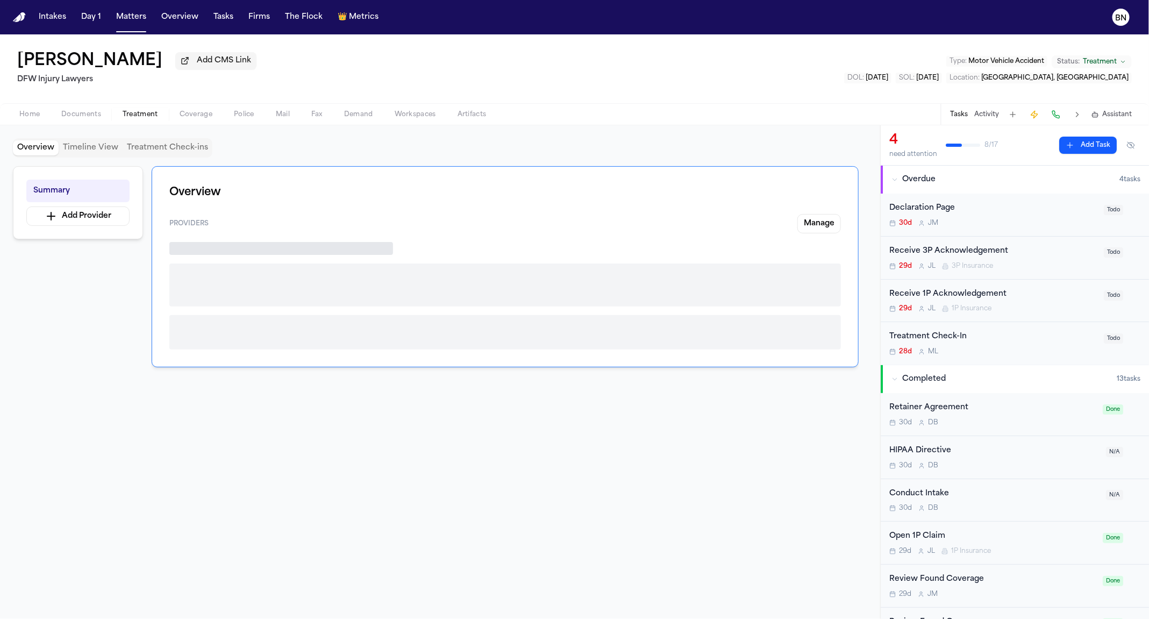
click at [137, 116] on span "Treatment" at bounding box center [140, 114] width 35 height 9
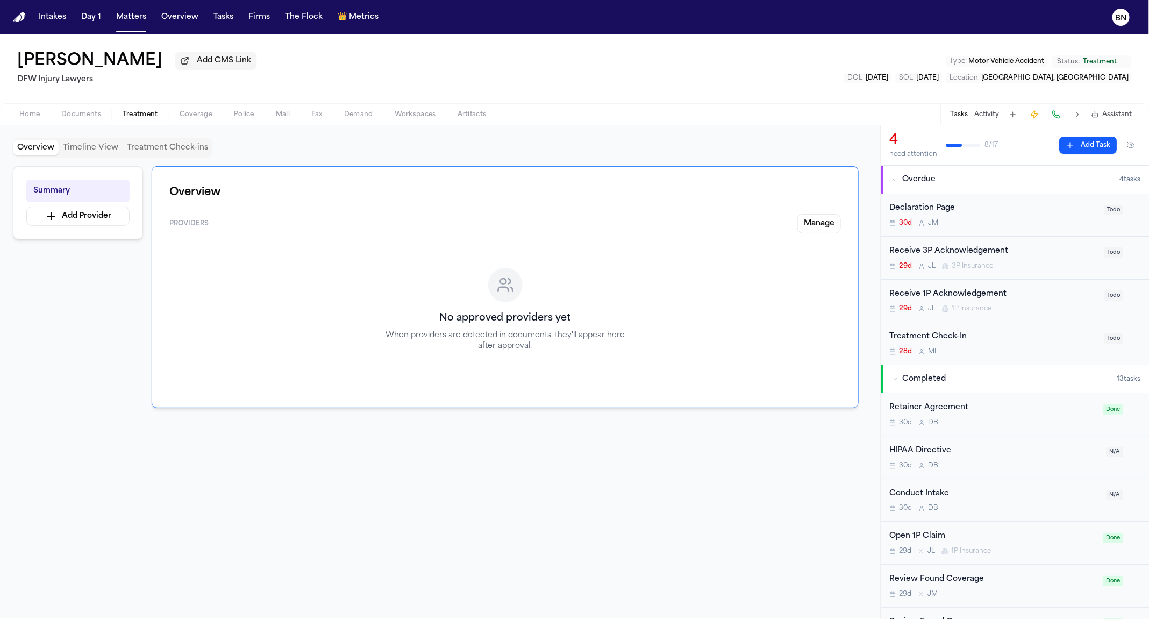
click at [135, 149] on button "Treatment Check-ins" at bounding box center [168, 147] width 90 height 15
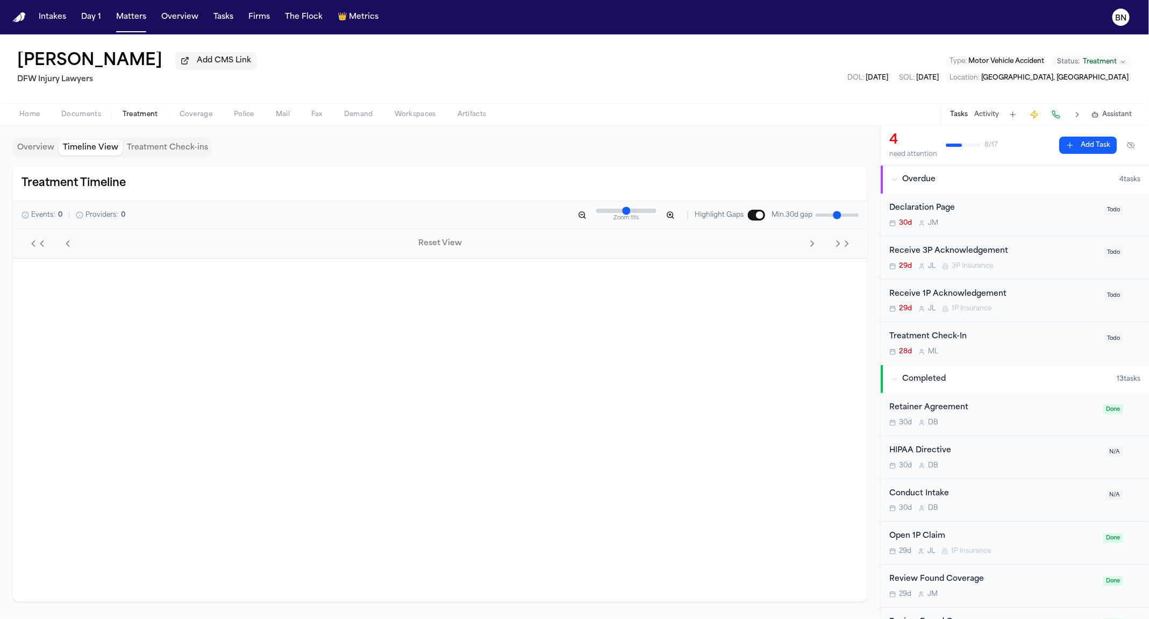
click at [85, 153] on button "Timeline View" at bounding box center [91, 147] width 64 height 15
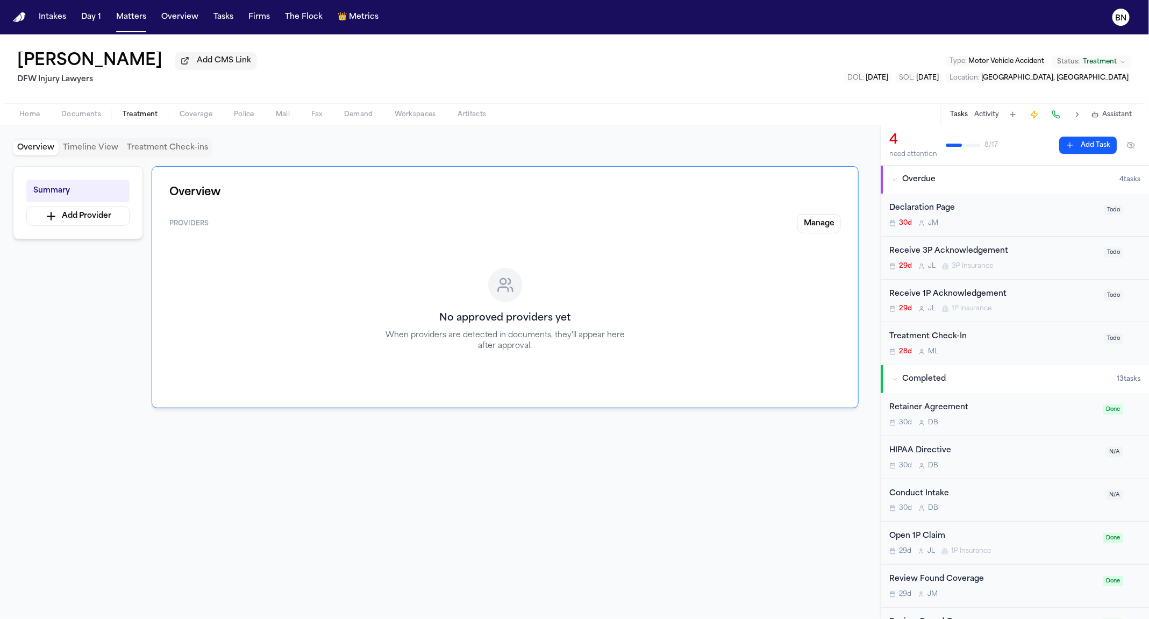
click at [30, 152] on button "Overview" at bounding box center [36, 147] width 46 height 15
click at [786, 377] on div "No approved providers yet When providers are detected in documents, they'll app…" at bounding box center [504, 316] width 671 height 148
click at [102, 152] on button "Timeline View" at bounding box center [91, 147] width 64 height 15
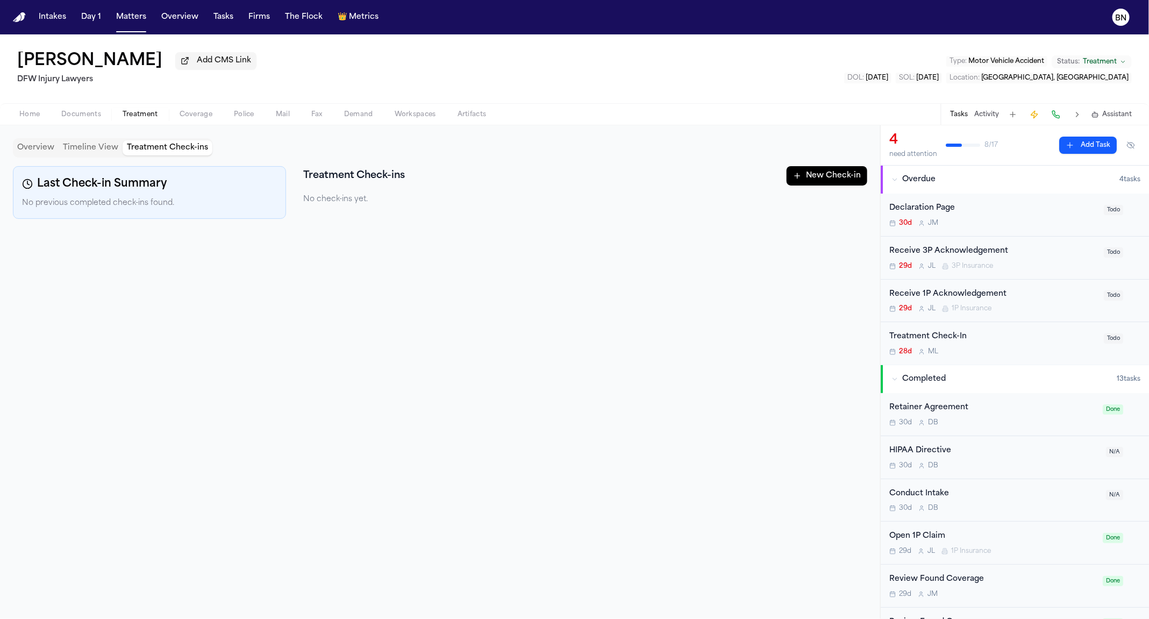
click at [150, 152] on button "Treatment Check-ins" at bounding box center [168, 147] width 90 height 15
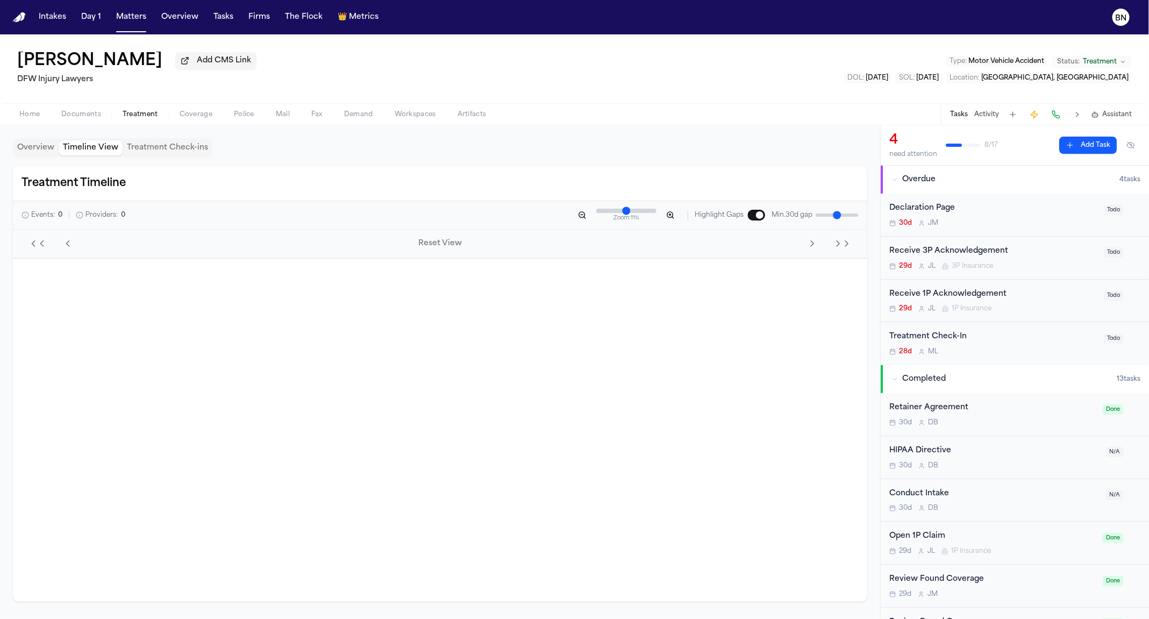
click at [103, 149] on button "Timeline View" at bounding box center [91, 147] width 64 height 15
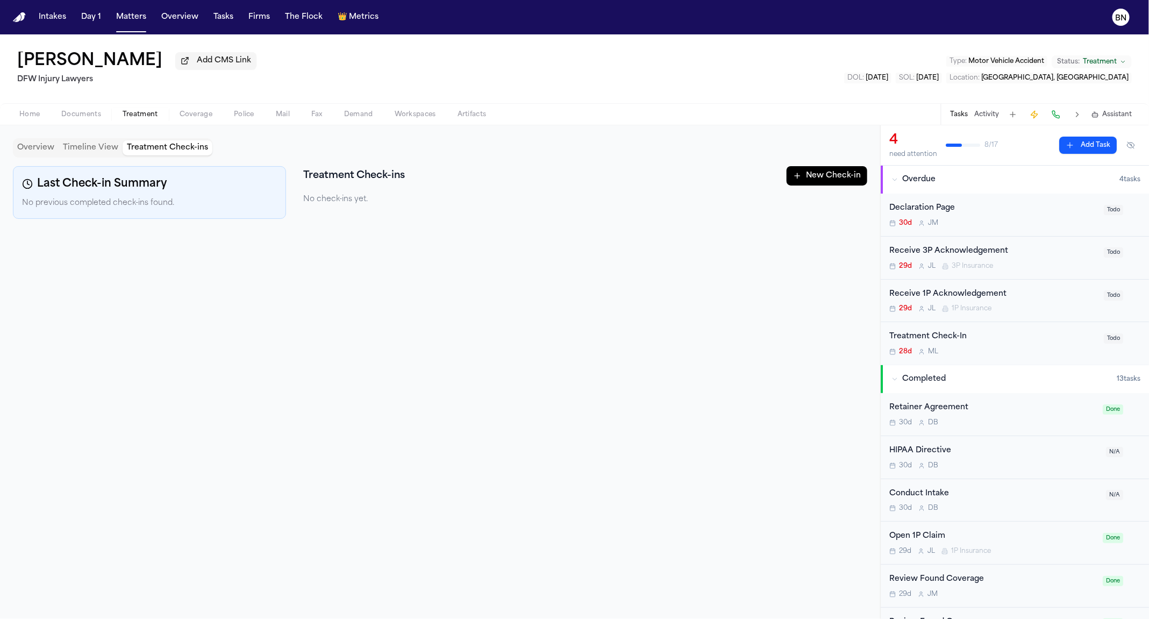
click at [143, 149] on button "Treatment Check-ins" at bounding box center [168, 147] width 90 height 15
click at [135, 110] on button "Treatment" at bounding box center [140, 114] width 57 height 13
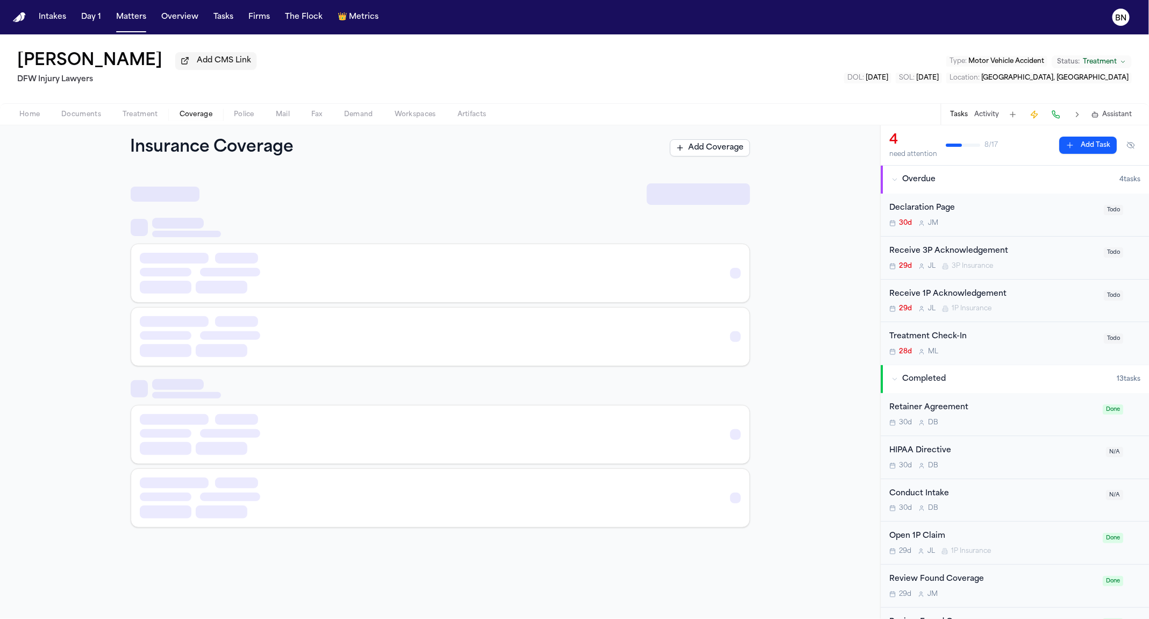
click at [183, 117] on span "Coverage" at bounding box center [196, 114] width 33 height 9
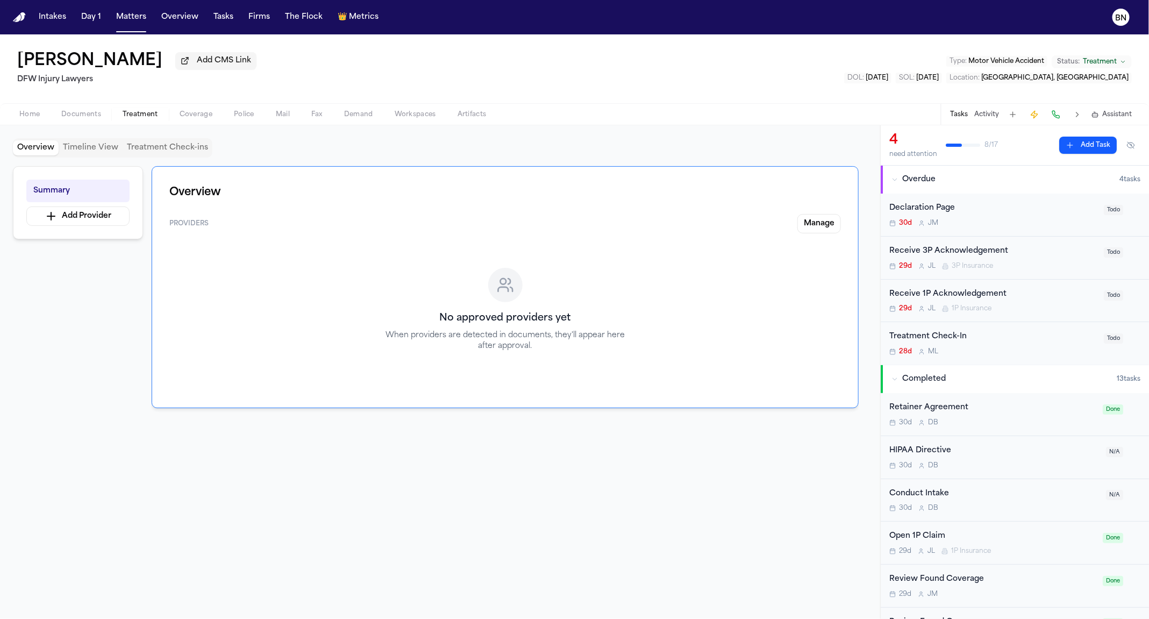
click at [154, 116] on span "Treatment" at bounding box center [140, 114] width 35 height 9
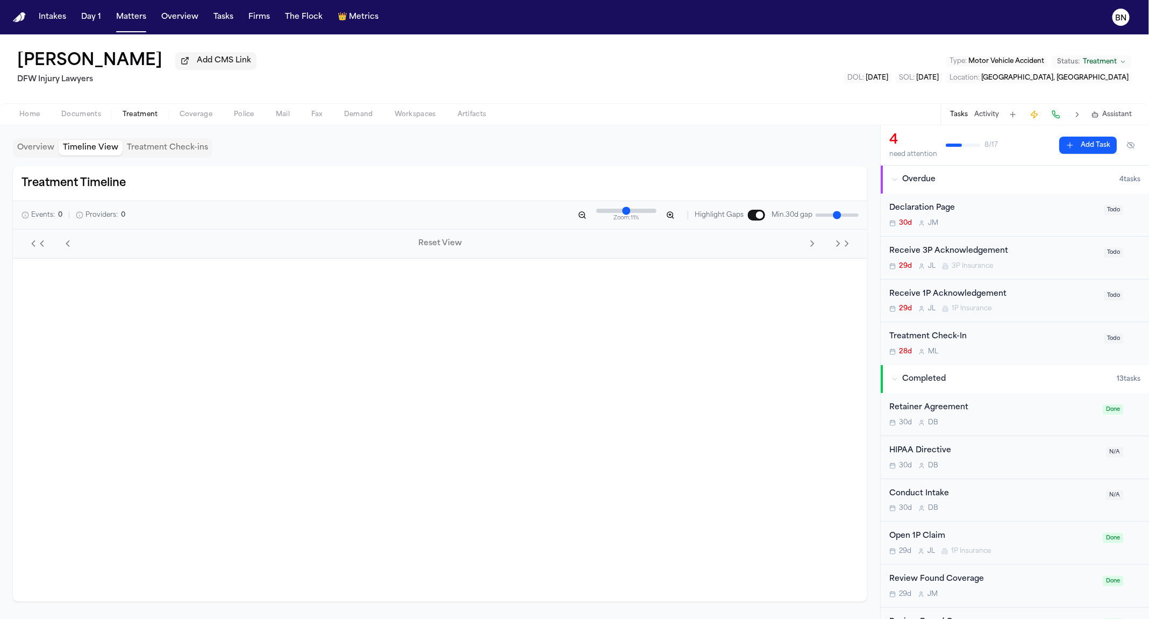
click at [98, 153] on button "Timeline View" at bounding box center [91, 147] width 64 height 15
click at [353, 16] on span "Metrics" at bounding box center [364, 17] width 30 height 11
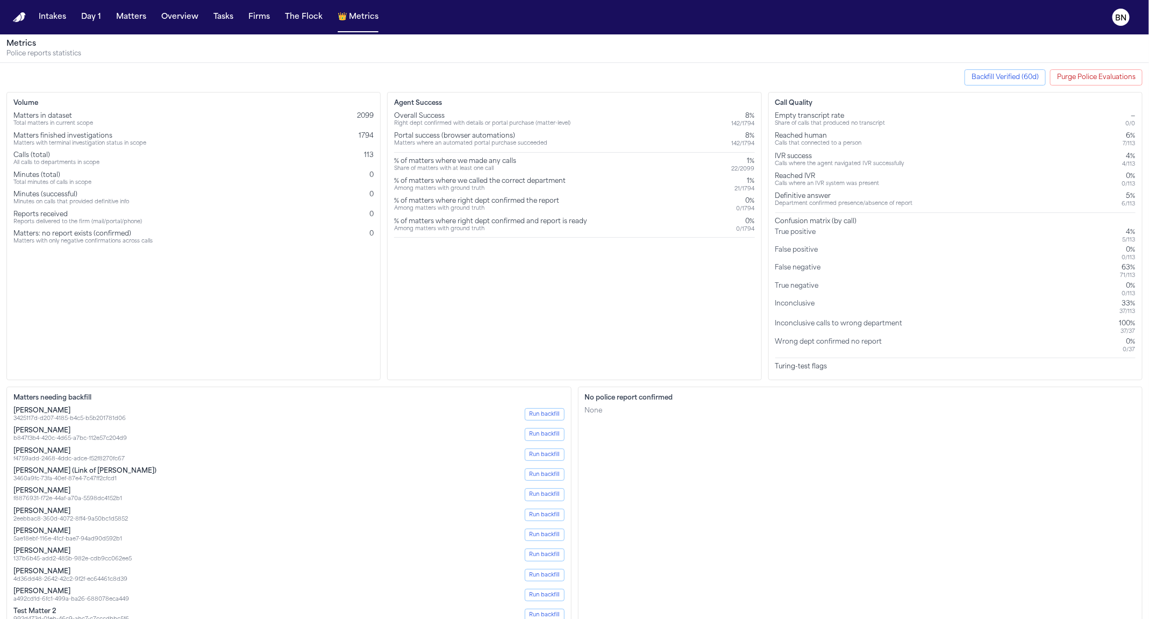
click at [536, 159] on div "% of matters where we made any calls Share of matters with at least one call 1%…" at bounding box center [574, 165] width 360 height 16
drag, startPoint x: 514, startPoint y: 150, endPoint x: 510, endPoint y: 147, distance: 6.1
click at [510, 147] on div "Overall Success Right dept confirmed with details or portal purchase (matter-le…" at bounding box center [574, 175] width 360 height 126
drag, startPoint x: 853, startPoint y: 190, endPoint x: 880, endPoint y: 194, distance: 27.2
click at [853, 190] on div "Empty transcript rate Share of calls that produced no transcript — 0 / 0 Reache…" at bounding box center [955, 241] width 360 height 259
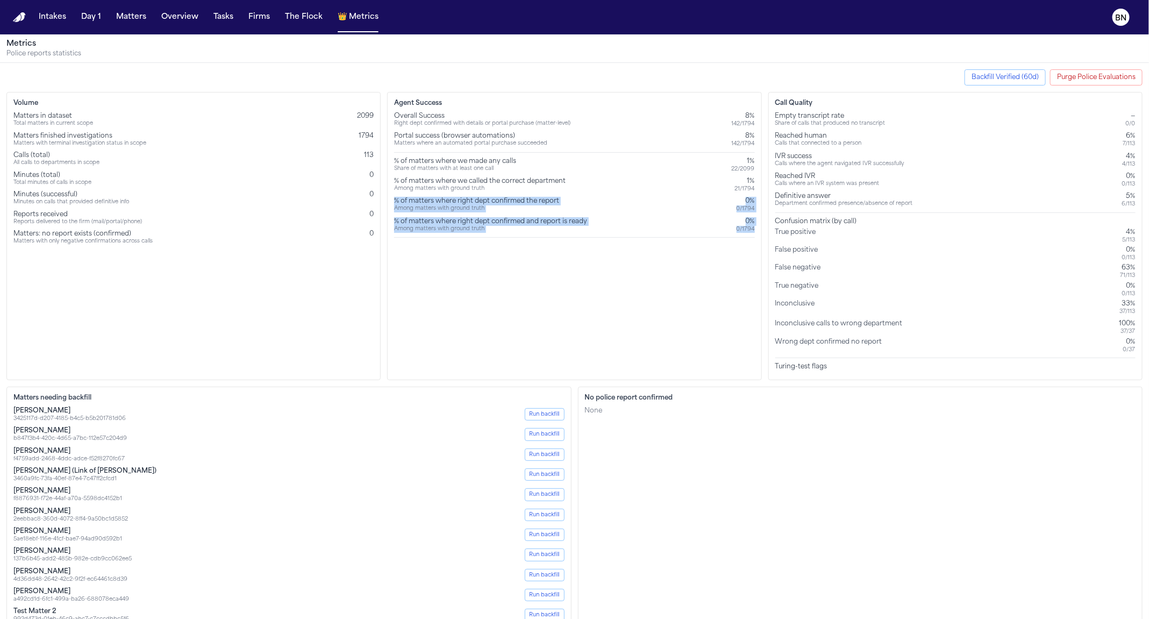
drag, startPoint x: 391, startPoint y: 200, endPoint x: 755, endPoint y: 231, distance: 365.7
click at [755, 231] on div "Agent Success Overall Success Right dept confirmed with details or portal purch…" at bounding box center [574, 236] width 374 height 288
click at [591, 333] on div "Agent Success Overall Success Right dept confirmed with details or portal purch…" at bounding box center [574, 236] width 374 height 288
click at [828, 371] on div "Call Quality Empty transcript rate Share of calls that produced no transcript —…" at bounding box center [955, 236] width 374 height 288
click at [824, 363] on div "Turing-test flags" at bounding box center [955, 366] width 360 height 9
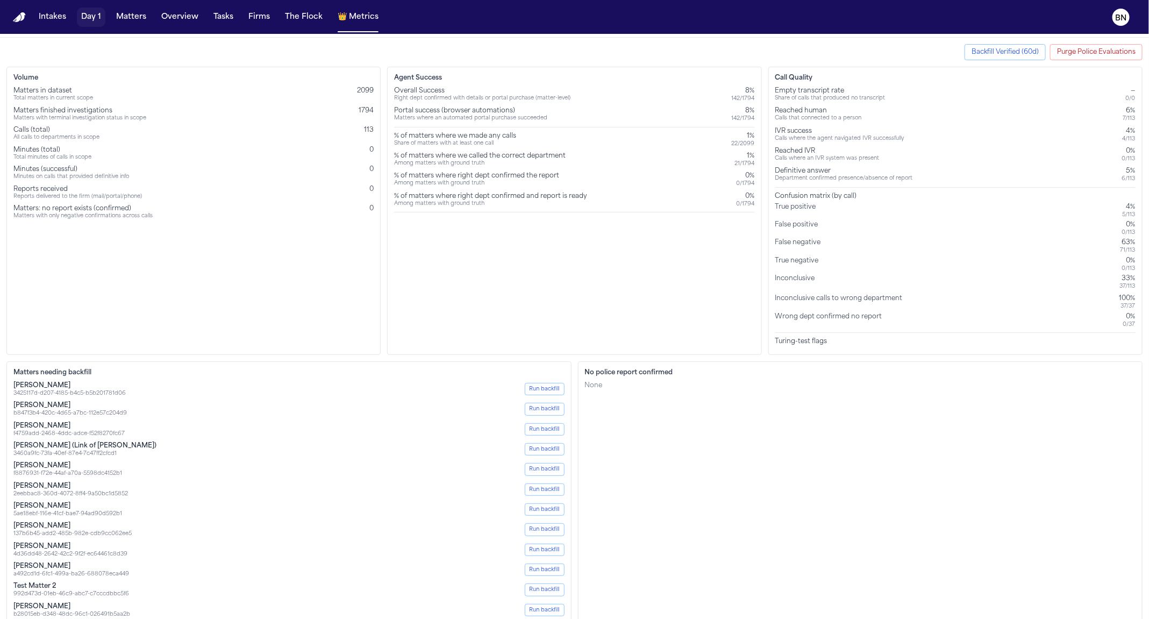
scroll to position [25, 0]
click at [110, 9] on div "Intakes Day 1 Matters Overview Tasks Firms The Flock 👑 Metrics" at bounding box center [208, 17] width 348 height 19
click at [131, 26] on button "Matters" at bounding box center [131, 17] width 39 height 19
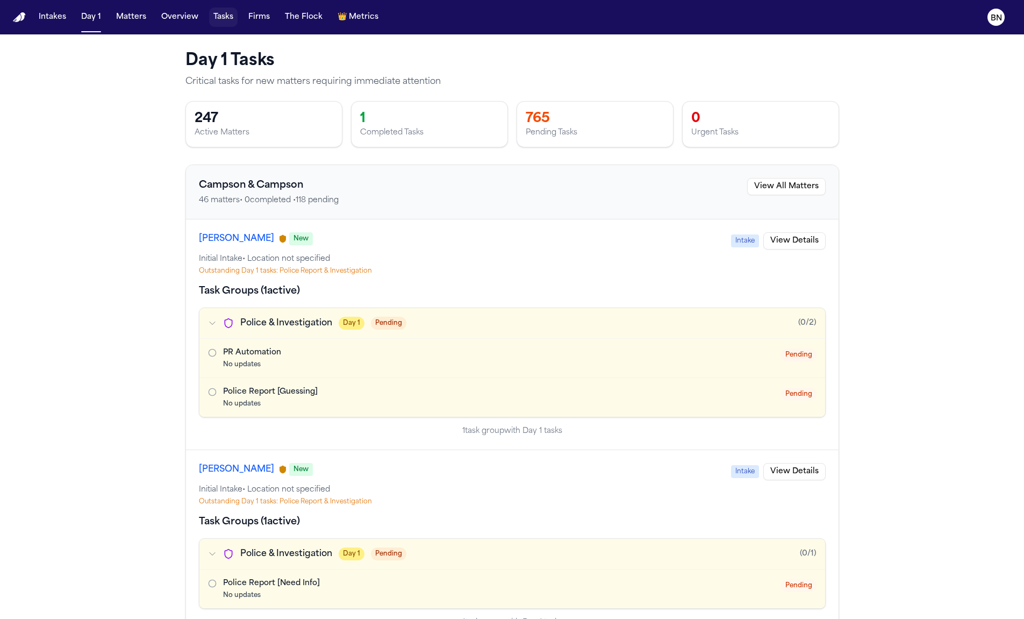
click at [218, 21] on button "Tasks" at bounding box center [223, 17] width 28 height 19
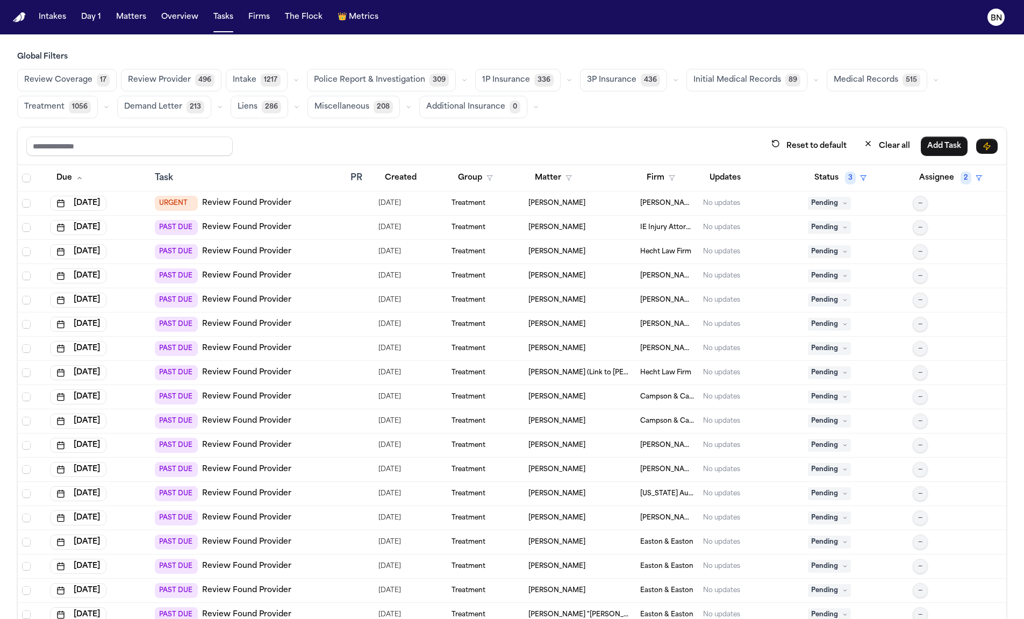
click at [564, 82] on button "button" at bounding box center [569, 80] width 13 height 13
click at [522, 109] on button "Open Claim 23" at bounding box center [529, 106] width 106 height 21
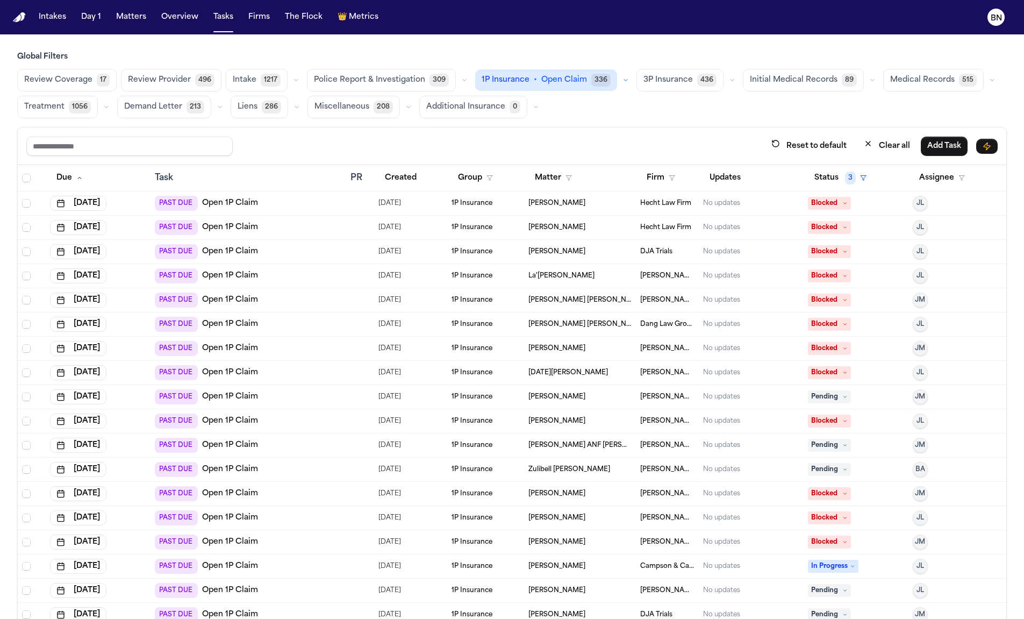
click at [729, 78] on icon "button" at bounding box center [732, 80] width 6 height 6
click at [704, 111] on button "Open Claim 44" at bounding box center [690, 106] width 106 height 21
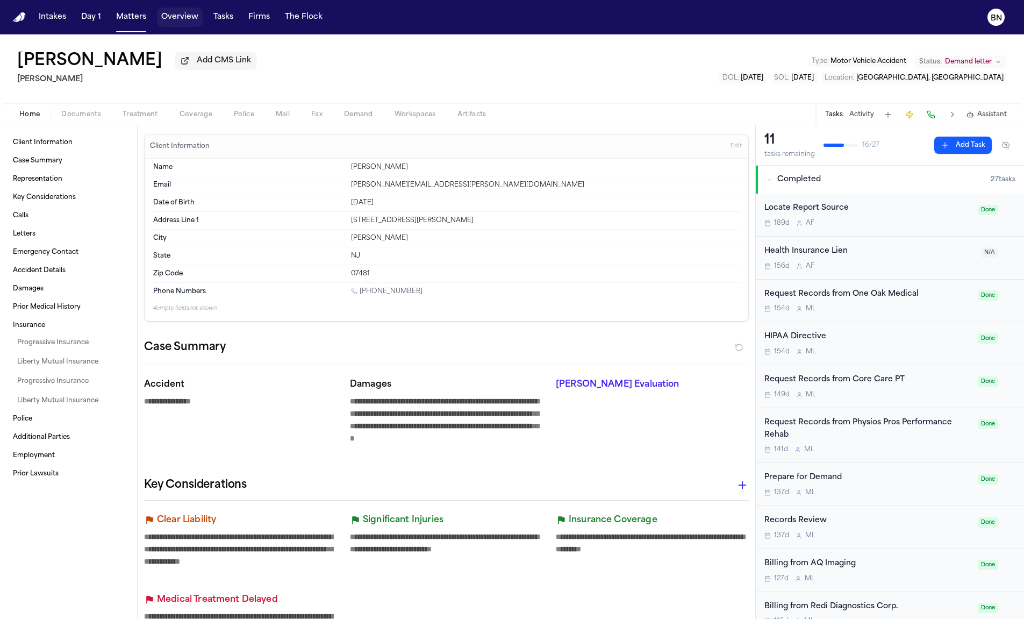
click at [216, 9] on button "Tasks" at bounding box center [223, 17] width 28 height 19
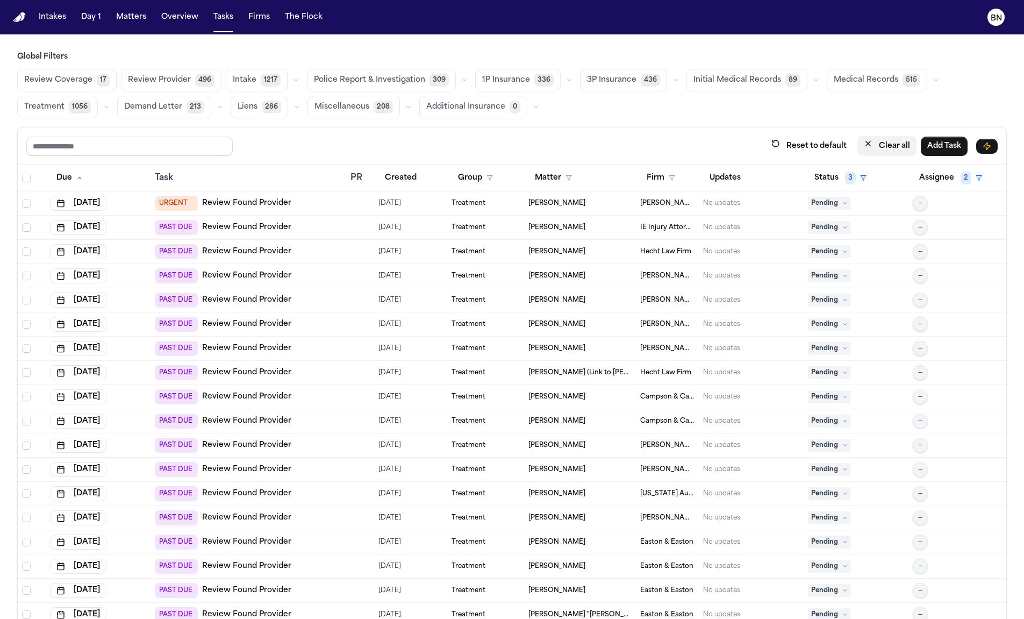
click at [872, 144] on icon "button" at bounding box center [868, 143] width 9 height 9
click at [830, 165] on th "Status" at bounding box center [855, 178] width 105 height 26
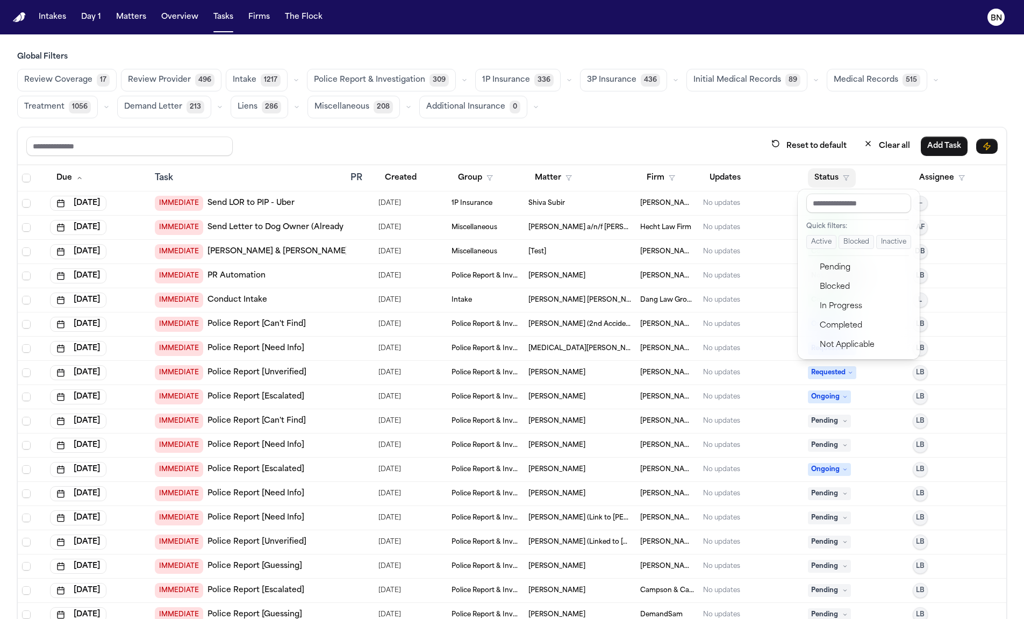
click at [556, 79] on div "Global Filters Review Coverage 17 Review Provider 496 Intake 1217 Police Report…" at bounding box center [511, 359] width 989 height 614
click at [566, 79] on icon "button" at bounding box center [569, 80] width 6 height 6
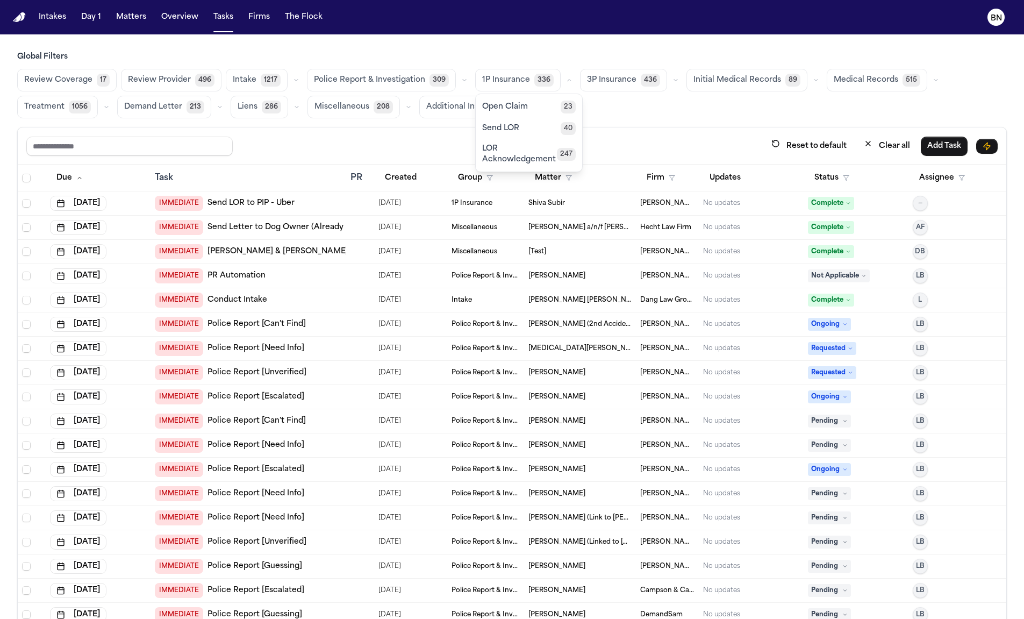
click at [550, 109] on button "Open Claim 23" at bounding box center [529, 106] width 106 height 21
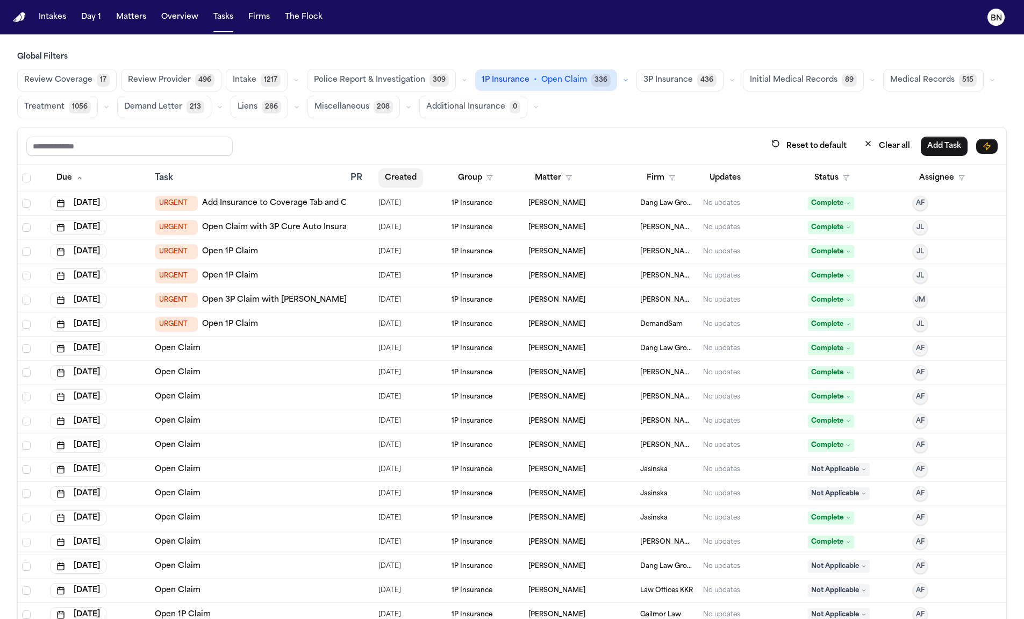
click at [411, 176] on button "Created" at bounding box center [400, 177] width 45 height 19
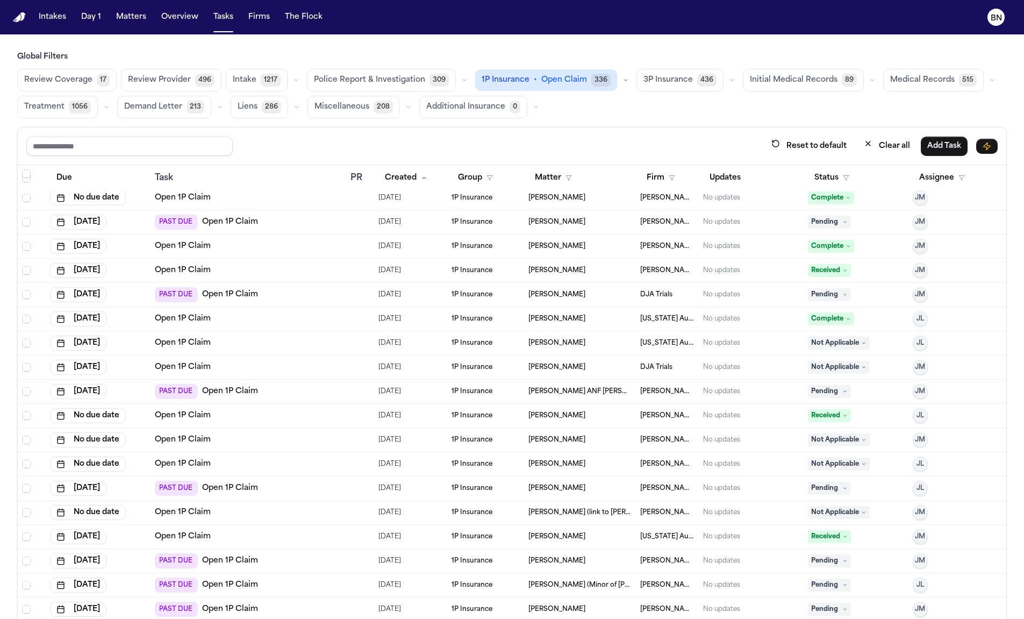
click at [622, 81] on icon "button" at bounding box center [625, 80] width 6 height 6
click at [553, 130] on button "Send LOR 40" at bounding box center [537, 127] width 123 height 21
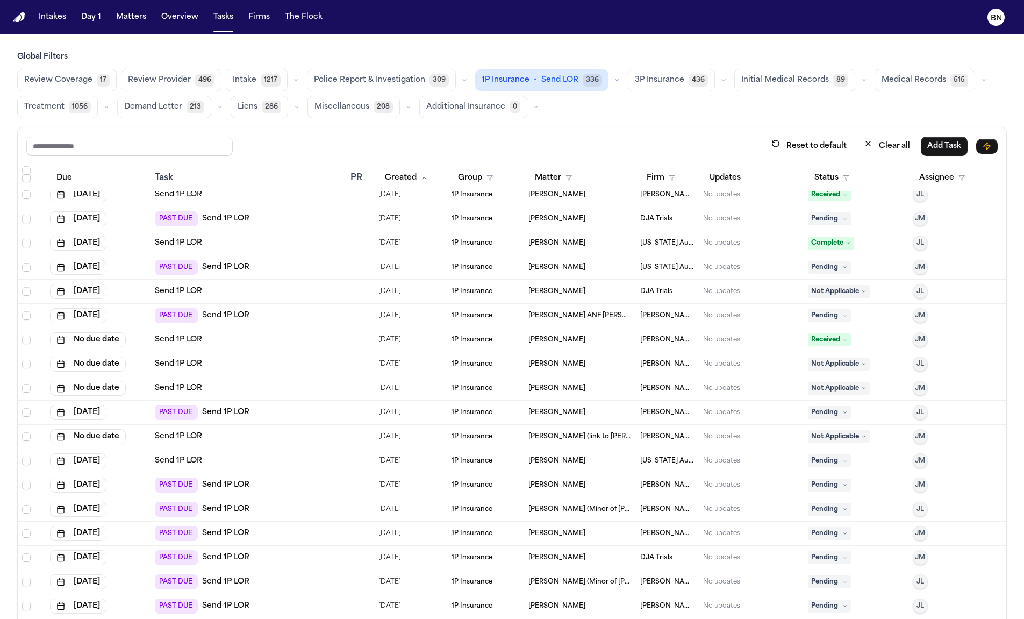
scroll to position [10406, 0]
